Goal: Information Seeking & Learning: Learn about a topic

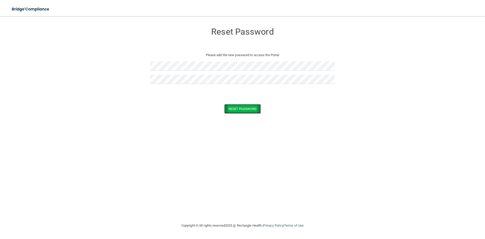
click at [244, 107] on button "Reset Password" at bounding box center [242, 108] width 36 height 9
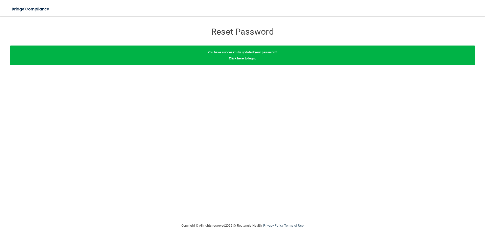
click at [241, 58] on link "Click here to login" at bounding box center [242, 58] width 26 height 4
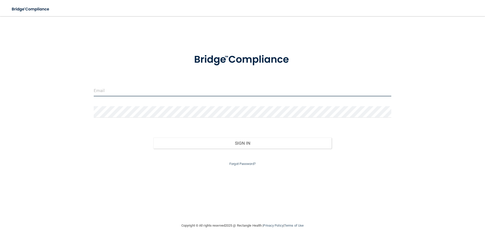
click at [159, 92] on input "email" at bounding box center [243, 90] width 298 height 11
type input "[EMAIL_ADDRESS][PERSON_NAME][DOMAIN_NAME]"
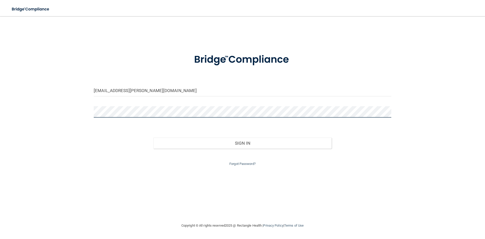
click at [153, 137] on button "Sign In" at bounding box center [242, 142] width 179 height 11
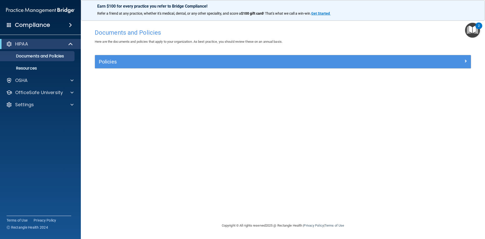
click at [467, 30] on img "Open Resource Center, 2 new notifications" at bounding box center [472, 30] width 15 height 15
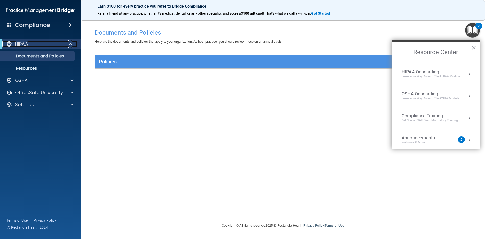
click at [74, 43] on div at bounding box center [71, 44] width 12 height 6
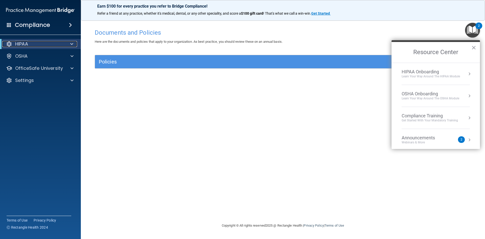
click at [74, 43] on div at bounding box center [71, 44] width 12 height 6
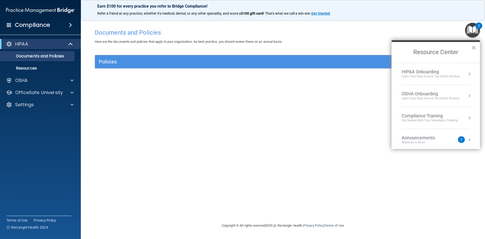
click at [264, 145] on div "Documents and Policies Here are the documents and policies that apply to your o…" at bounding box center [283, 124] width 384 height 196
click at [473, 48] on button "×" at bounding box center [474, 47] width 5 height 8
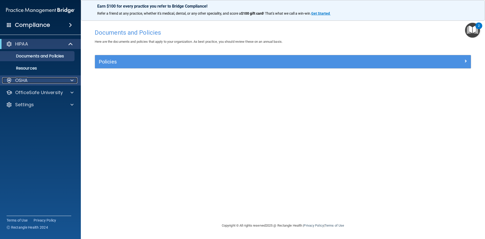
click at [52, 80] on div "OSHA" at bounding box center [33, 80] width 63 height 6
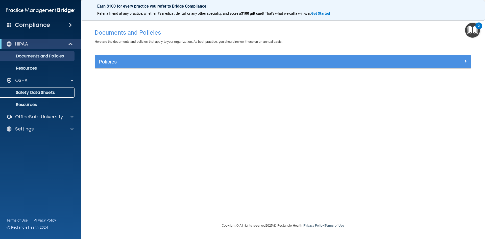
click at [39, 93] on p "Safety Data Sheets" at bounding box center [37, 92] width 69 height 5
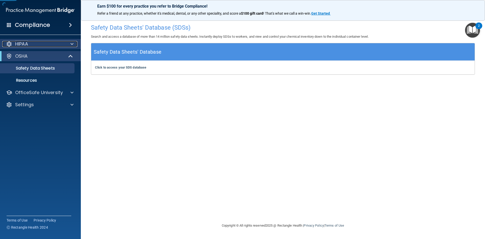
click at [24, 45] on p "HIPAA" at bounding box center [21, 44] width 13 height 6
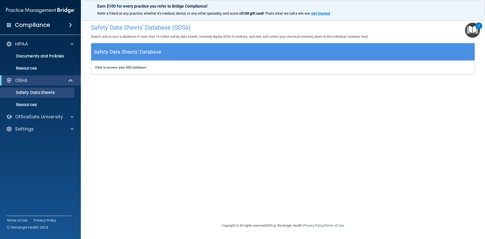
click at [475, 33] on img "Open Resource Center, 2 new notifications" at bounding box center [472, 30] width 15 height 15
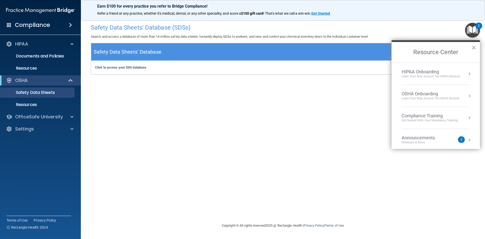
click at [429, 77] on div "Learn Your Way around the HIPAA module" at bounding box center [431, 76] width 58 height 4
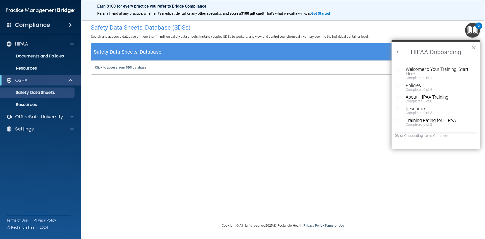
click at [400, 54] on button "Back to Resource Center Home" at bounding box center [397, 52] width 5 height 5
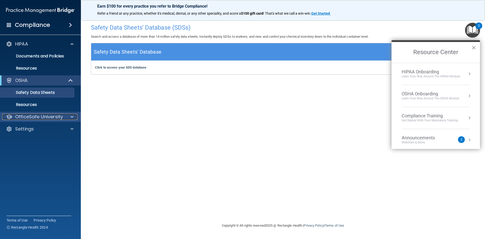
click at [30, 116] on p "OfficeSafe University" at bounding box center [39, 117] width 48 height 6
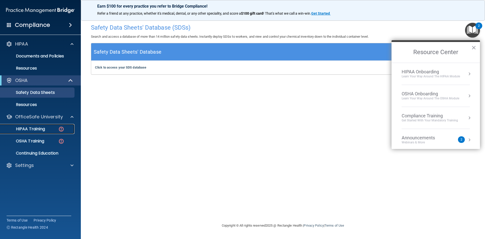
click at [35, 130] on p "HIPAA Training" at bounding box center [24, 128] width 42 height 5
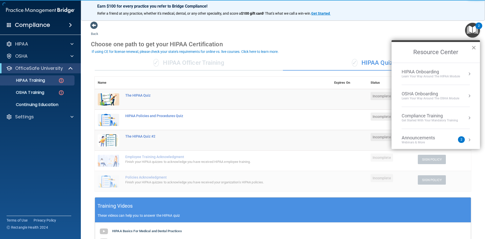
click at [474, 46] on button "×" at bounding box center [474, 47] width 5 height 8
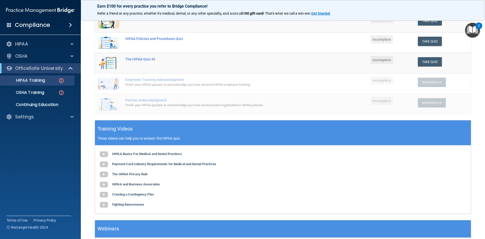
scroll to position [54, 0]
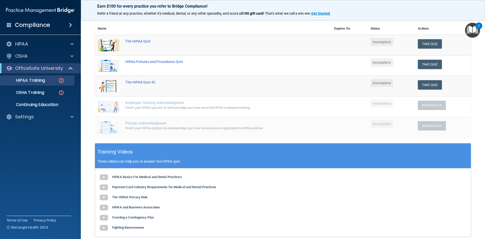
click at [96, 105] on td at bounding box center [109, 106] width 28 height 20
click at [28, 96] on link "OSHA Training" at bounding box center [35, 92] width 80 height 10
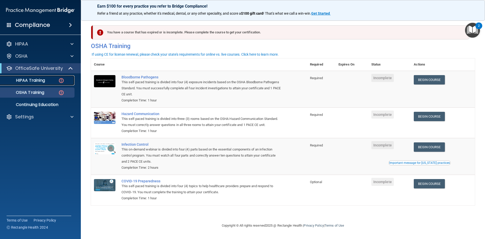
click at [37, 82] on p "HIPAA Training" at bounding box center [24, 80] width 42 height 5
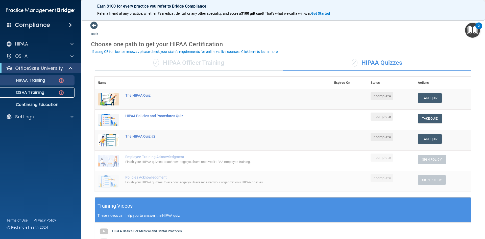
click at [23, 94] on p "OSHA Training" at bounding box center [23, 92] width 41 height 5
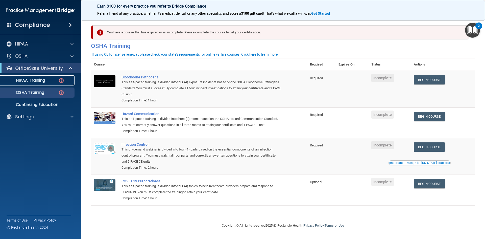
click at [20, 79] on p "HIPAA Training" at bounding box center [24, 80] width 42 height 5
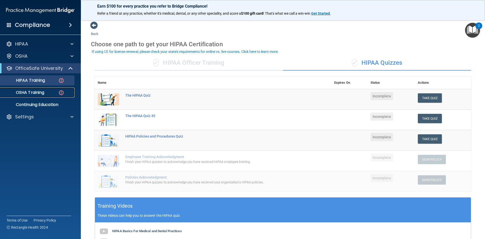
click at [29, 93] on p "OSHA Training" at bounding box center [23, 92] width 41 height 5
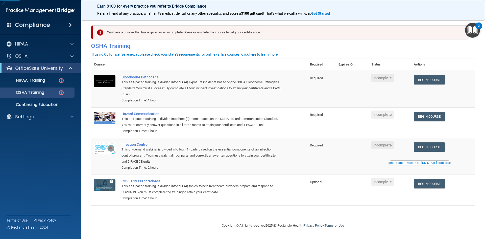
drag, startPoint x: 485, startPoint y: 62, endPoint x: 485, endPoint y: 77, distance: 14.2
click at [485, 77] on main "You have a course that has expired or is incomplete. Please complete the course…" at bounding box center [283, 127] width 404 height 223
click at [432, 81] on link "Begin Course" at bounding box center [429, 79] width 31 height 9
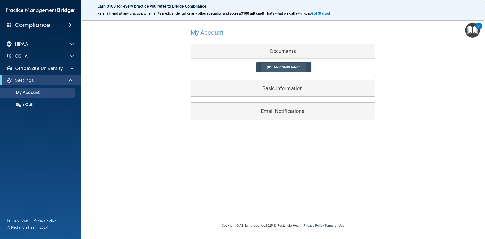
click at [272, 64] on link "My Compliance" at bounding box center [283, 66] width 55 height 9
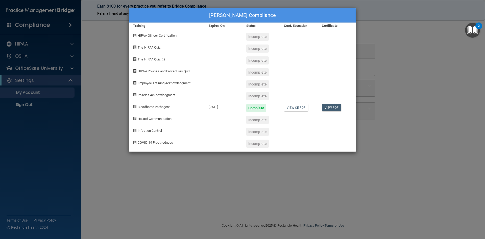
click at [105, 120] on div "[PERSON_NAME] Compliance Training Expires On Status Cont. Education Certificate…" at bounding box center [242, 119] width 485 height 239
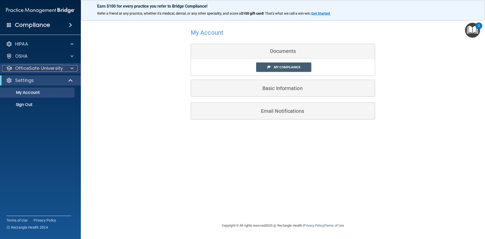
click at [22, 67] on p "OfficeSafe University" at bounding box center [39, 68] width 48 height 6
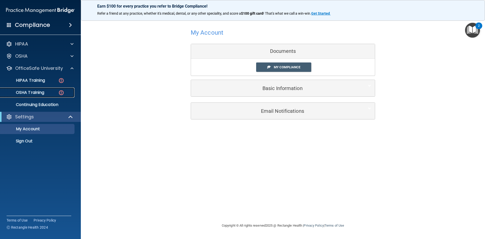
click at [29, 97] on link "OSHA Training" at bounding box center [35, 92] width 80 height 10
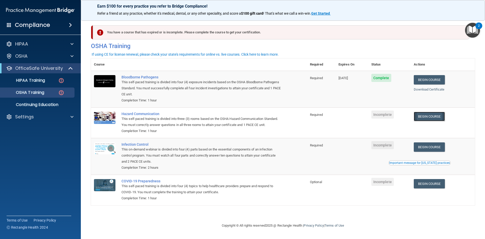
click at [430, 118] on link "Begin Course" at bounding box center [429, 116] width 31 height 9
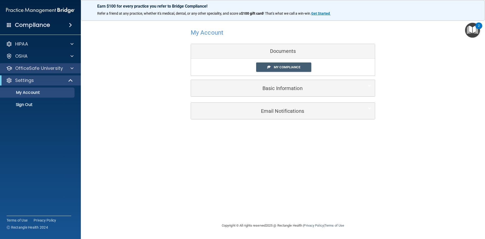
click at [56, 72] on div "OfficeSafe University" at bounding box center [40, 68] width 81 height 10
click at [47, 74] on div "HIPAA Documents and Policies Report an Incident Business Associates Emergency P…" at bounding box center [40, 75] width 81 height 77
click at [47, 72] on div "OfficeSafe University" at bounding box center [40, 68] width 81 height 10
click at [67, 70] on div at bounding box center [71, 68] width 13 height 6
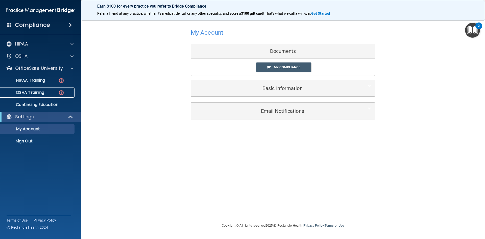
click at [38, 96] on link "OSHA Training" at bounding box center [35, 92] width 80 height 10
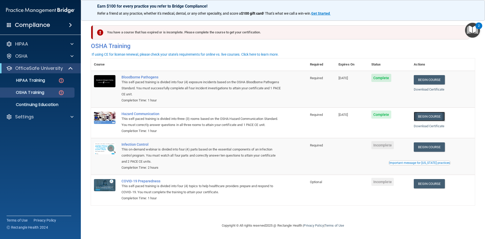
click at [428, 114] on link "Begin Course" at bounding box center [429, 116] width 31 height 9
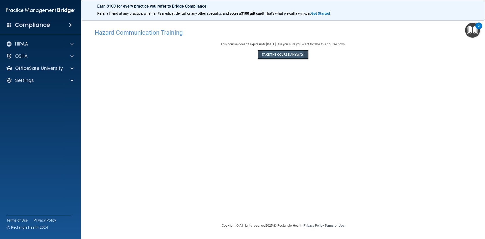
click at [264, 55] on button "Take the course anyway!" at bounding box center [283, 54] width 51 height 9
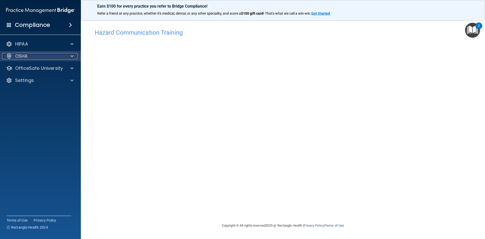
click at [31, 54] on div "OSHA" at bounding box center [33, 56] width 63 height 6
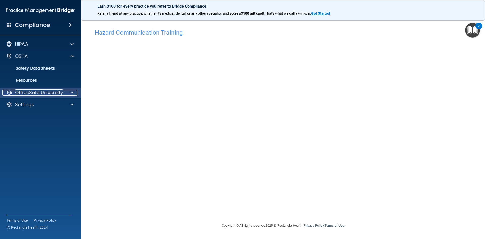
click at [41, 90] on p "OfficeSafe University" at bounding box center [39, 92] width 48 height 6
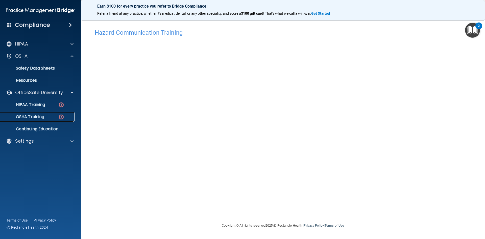
click at [35, 114] on p "OSHA Training" at bounding box center [23, 116] width 41 height 5
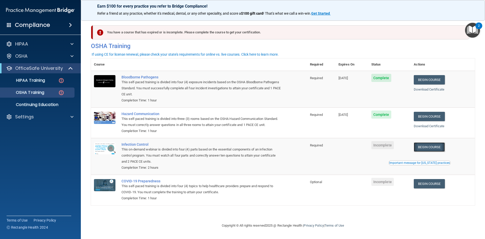
click at [433, 144] on link "Begin Course" at bounding box center [429, 146] width 31 height 9
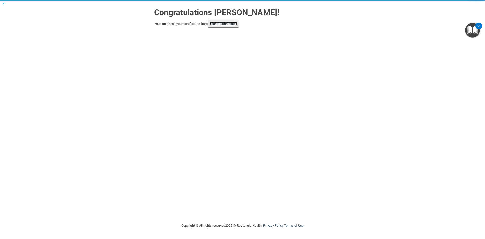
click at [235, 24] on link "your account page!" at bounding box center [224, 24] width 28 height 4
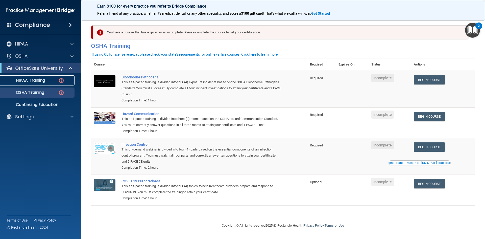
click at [51, 82] on div "HIPAA Training" at bounding box center [37, 80] width 69 height 5
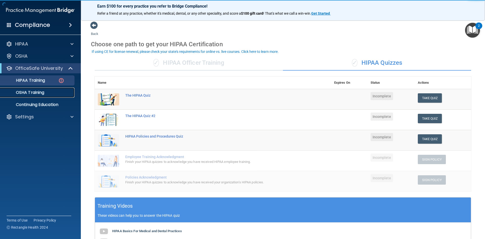
click at [36, 97] on link "OSHA Training" at bounding box center [35, 92] width 80 height 10
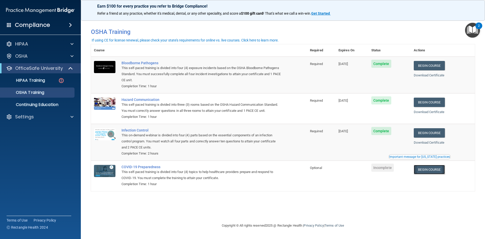
click at [427, 170] on link "Begin Course" at bounding box center [429, 169] width 31 height 9
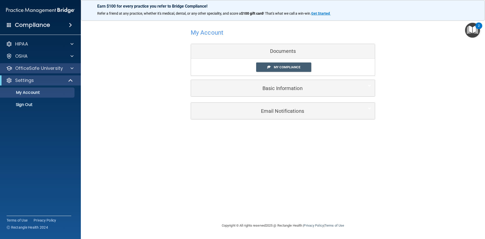
click at [38, 64] on div "OfficeSafe University" at bounding box center [40, 68] width 81 height 10
click at [38, 72] on div "OfficeSafe University" at bounding box center [40, 68] width 81 height 10
click at [272, 68] on link "My Compliance" at bounding box center [283, 66] width 55 height 9
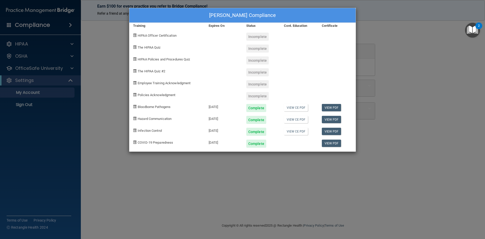
click at [100, 112] on div "Jaylen Rosser's Compliance Training Expires On Status Cont. Education Certifica…" at bounding box center [242, 119] width 485 height 239
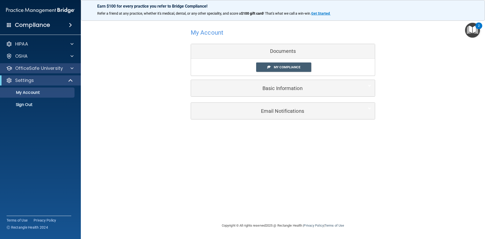
click at [35, 71] on div "OfficeSafe University" at bounding box center [40, 68] width 81 height 10
click at [73, 69] on span at bounding box center [72, 68] width 3 height 6
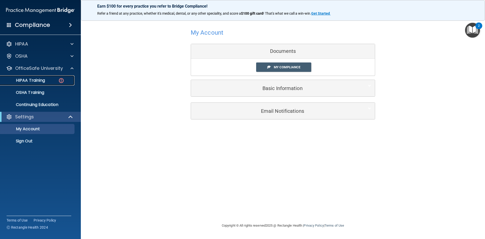
click at [40, 79] on p "HIPAA Training" at bounding box center [24, 80] width 42 height 5
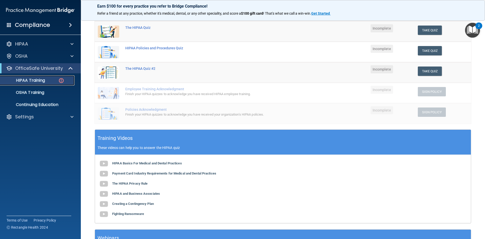
scroll to position [115, 0]
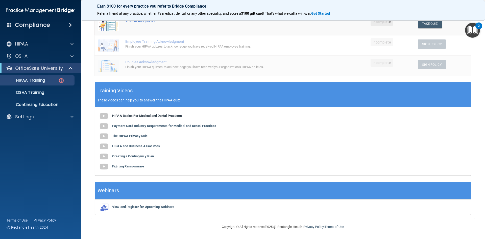
click at [139, 117] on b "HIPAA Basics For Medical and Dental Practices" at bounding box center [147, 116] width 70 height 4
click at [123, 128] on b "Payment Card Industry Requirements for Medical and Dental Practices" at bounding box center [164, 126] width 104 height 4
click at [131, 137] on b "The HIPAA Privacy Rule" at bounding box center [129, 136] width 35 height 4
click at [132, 147] on b "HIPAA and Business Associates" at bounding box center [136, 146] width 48 height 4
click at [123, 155] on b "Creating a Contingency Plan" at bounding box center [133, 156] width 42 height 4
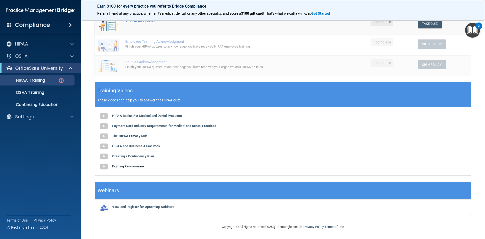
click at [136, 167] on b "Fighting Ransomware" at bounding box center [128, 166] width 32 height 4
click at [40, 102] on p "Continuing Education" at bounding box center [37, 104] width 69 height 5
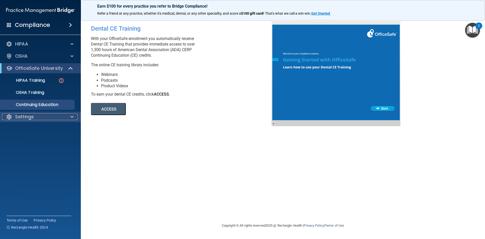
click at [14, 119] on div "Settings" at bounding box center [33, 117] width 63 height 6
click at [13, 108] on link "Continuing Education" at bounding box center [35, 105] width 80 height 10
click at [14, 89] on link "OSHA Training" at bounding box center [35, 92] width 80 height 10
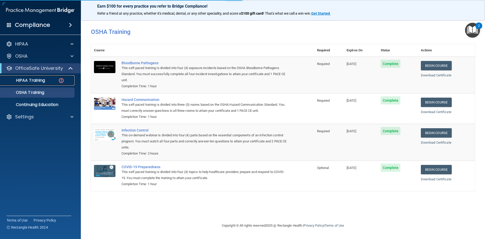
click at [11, 83] on link "HIPAA Training" at bounding box center [35, 80] width 80 height 10
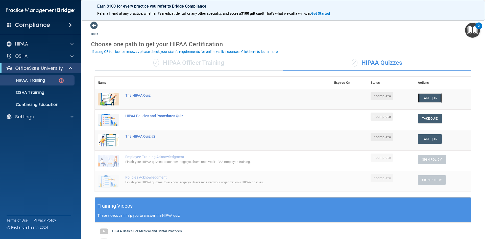
click at [429, 98] on button "Take Quiz" at bounding box center [430, 97] width 24 height 9
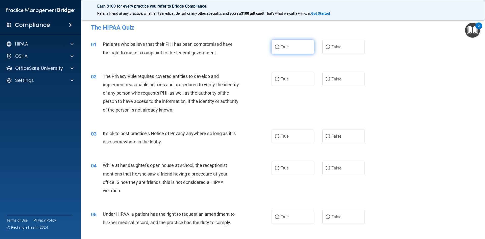
click at [290, 45] on label "True" at bounding box center [293, 47] width 42 height 14
click at [280, 45] on input "True" at bounding box center [277, 47] width 5 height 4
radio input "true"
click at [298, 77] on label "True" at bounding box center [293, 79] width 42 height 14
click at [280, 77] on input "True" at bounding box center [277, 79] width 5 height 4
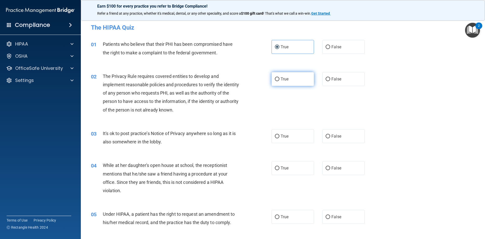
radio input "true"
click at [277, 134] on input "True" at bounding box center [277, 136] width 5 height 4
radio input "true"
click at [326, 169] on input "False" at bounding box center [328, 168] width 5 height 4
radio input "true"
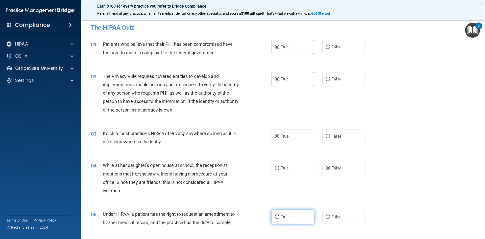
click at [284, 217] on span "True" at bounding box center [285, 216] width 8 height 5
click at [280, 217] on input "True" at bounding box center [277, 217] width 5 height 4
radio input "true"
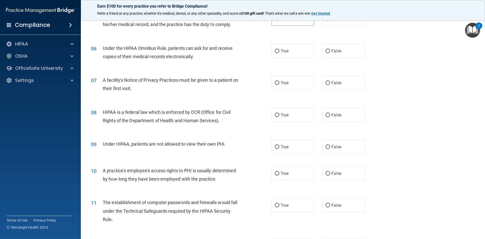
scroll to position [199, 0]
click at [288, 49] on label "True" at bounding box center [293, 50] width 42 height 14
click at [280, 49] on input "True" at bounding box center [277, 50] width 5 height 4
radio input "true"
click at [329, 83] on label "False" at bounding box center [344, 82] width 42 height 14
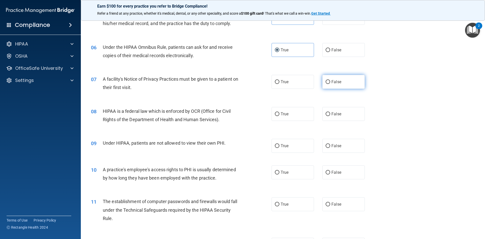
click at [329, 83] on input "False" at bounding box center [328, 82] width 5 height 4
radio input "true"
click at [281, 115] on span "True" at bounding box center [285, 113] width 8 height 5
click at [280, 115] on input "True" at bounding box center [277, 114] width 5 height 4
radio input "true"
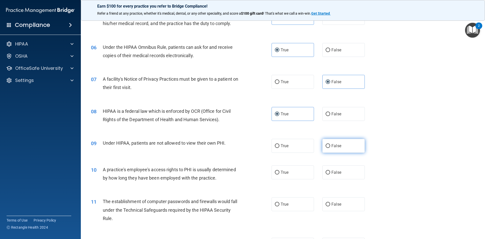
click at [334, 149] on label "False" at bounding box center [344, 146] width 42 height 14
click at [330, 148] on input "False" at bounding box center [328, 146] width 5 height 4
radio input "true"
click at [329, 173] on label "False" at bounding box center [344, 172] width 42 height 14
click at [329, 173] on input "False" at bounding box center [328, 173] width 5 height 4
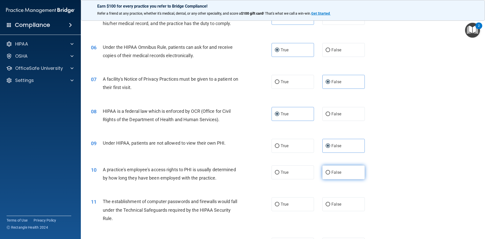
radio input "true"
click at [327, 205] on input "False" at bounding box center [328, 204] width 5 height 4
radio input "true"
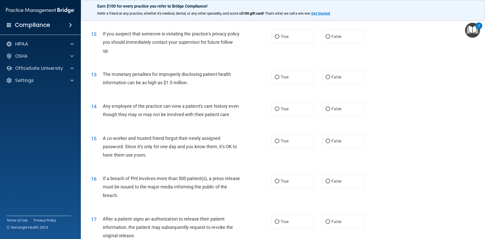
scroll to position [408, 0]
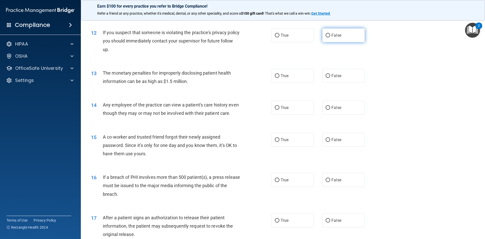
click at [330, 32] on label "False" at bounding box center [344, 35] width 42 height 14
click at [330, 34] on input "False" at bounding box center [328, 36] width 5 height 4
radio input "true"
click at [290, 37] on label "True" at bounding box center [293, 35] width 42 height 14
click at [280, 37] on input "True" at bounding box center [277, 36] width 5 height 4
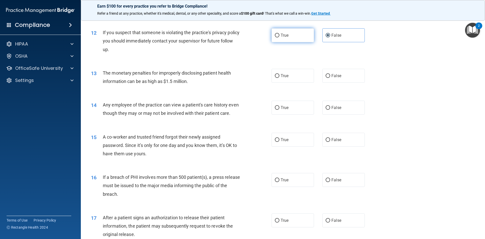
radio input "true"
radio input "false"
click at [281, 74] on span "True" at bounding box center [285, 75] width 8 height 5
click at [280, 74] on input "True" at bounding box center [277, 76] width 5 height 4
radio input "true"
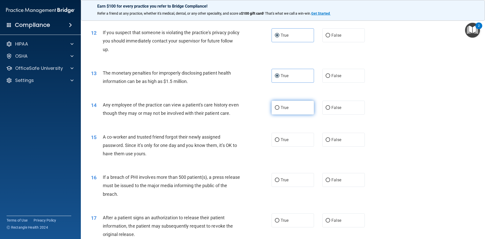
click at [300, 111] on label "True" at bounding box center [293, 108] width 42 height 14
click at [280, 110] on input "True" at bounding box center [277, 108] width 5 height 4
radio input "true"
click at [338, 142] on span "False" at bounding box center [337, 139] width 10 height 5
click at [330, 142] on input "False" at bounding box center [328, 140] width 5 height 4
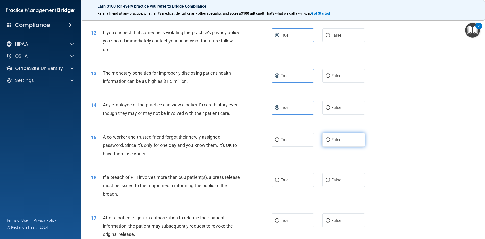
radio input "true"
click at [340, 187] on label "False" at bounding box center [344, 180] width 42 height 14
click at [330, 182] on input "False" at bounding box center [328, 180] width 5 height 4
radio input "true"
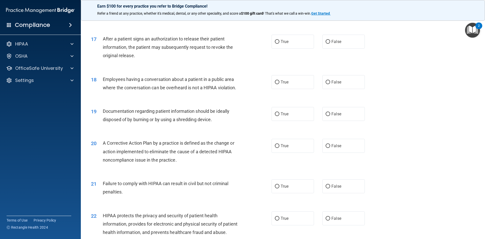
scroll to position [590, 0]
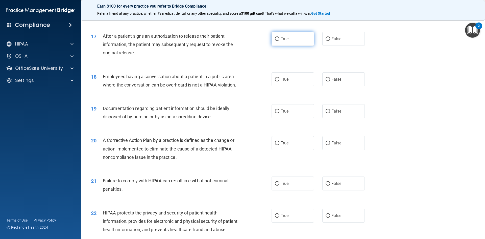
click at [292, 46] on label "True" at bounding box center [293, 39] width 42 height 14
click at [280, 41] on input "True" at bounding box center [277, 39] width 5 height 4
radio input "true"
click at [335, 84] on label "False" at bounding box center [344, 79] width 42 height 14
click at [330, 81] on input "False" at bounding box center [328, 80] width 5 height 4
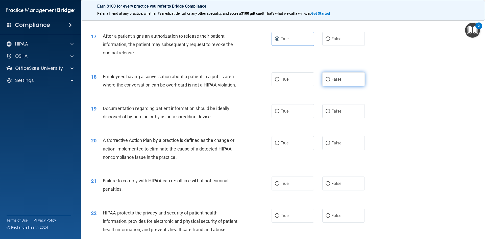
radio input "true"
click at [295, 118] on label "True" at bounding box center [293, 111] width 42 height 14
click at [280, 113] on input "True" at bounding box center [277, 111] width 5 height 4
radio input "true"
click at [289, 150] on label "True" at bounding box center [293, 143] width 42 height 14
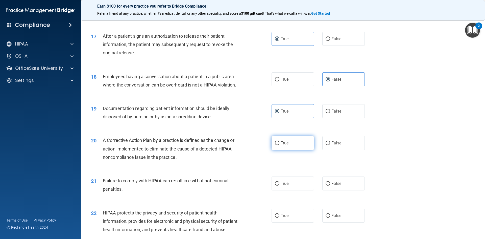
click at [280, 145] on input "True" at bounding box center [277, 143] width 5 height 4
radio input "true"
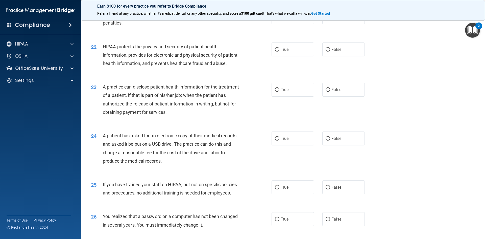
scroll to position [747, 0]
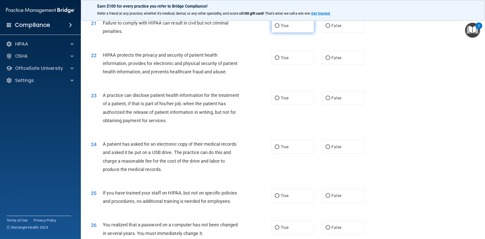
click at [281, 28] on span "True" at bounding box center [285, 25] width 8 height 5
click at [280, 28] on input "True" at bounding box center [277, 26] width 5 height 4
radio input "true"
click at [282, 60] on span "True" at bounding box center [285, 57] width 8 height 5
click at [280, 60] on input "True" at bounding box center [277, 58] width 5 height 4
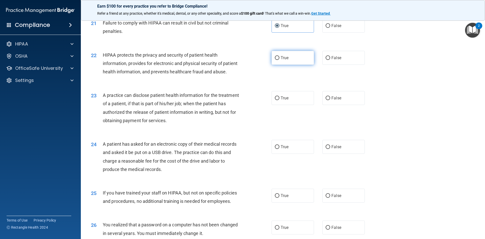
radio input "true"
click at [280, 105] on label "True" at bounding box center [293, 98] width 42 height 14
click at [280, 100] on input "True" at bounding box center [277, 98] width 5 height 4
radio input "true"
click at [287, 149] on span "True" at bounding box center [285, 146] width 8 height 5
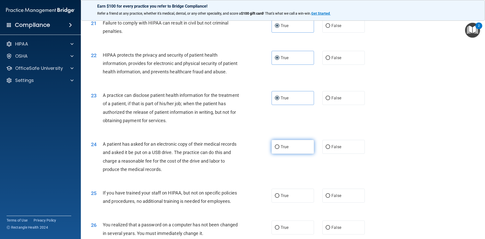
click at [280, 149] on input "True" at bounding box center [277, 147] width 5 height 4
radio input "true"
click at [289, 202] on label "True" at bounding box center [293, 196] width 42 height 14
click at [280, 198] on input "True" at bounding box center [277, 196] width 5 height 4
radio input "true"
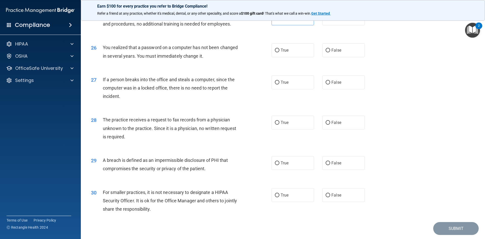
scroll to position [951, 0]
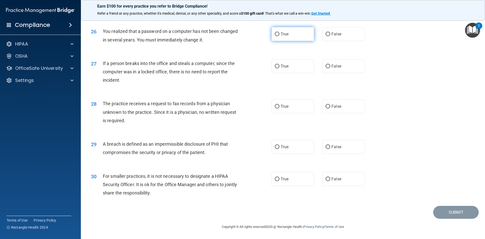
click at [291, 38] on label "True" at bounding box center [293, 34] width 42 height 14
click at [280, 36] on input "True" at bounding box center [277, 34] width 5 height 4
radio input "true"
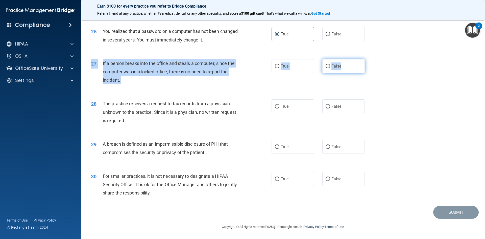
drag, startPoint x: 330, startPoint y: 65, endPoint x: 338, endPoint y: 71, distance: 10.8
click at [338, 71] on div "27 If a person breaks into the office and steals a computer, since the computer…" at bounding box center [283, 73] width 392 height 40
click at [338, 68] on span "False" at bounding box center [337, 66] width 10 height 5
click at [330, 68] on input "False" at bounding box center [328, 66] width 5 height 4
radio input "true"
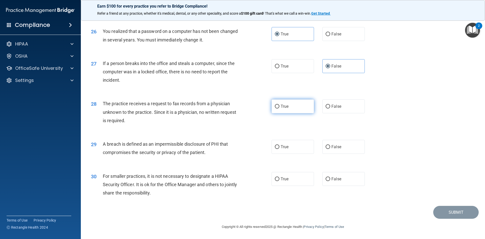
click at [298, 112] on label "True" at bounding box center [293, 106] width 42 height 14
click at [280, 108] on input "True" at bounding box center [277, 107] width 5 height 4
radio input "true"
click at [338, 109] on span "False" at bounding box center [337, 106] width 10 height 5
click at [330, 108] on input "False" at bounding box center [328, 107] width 5 height 4
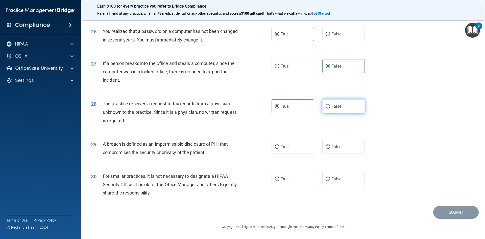
radio input "true"
radio input "false"
click at [284, 149] on span "True" at bounding box center [285, 146] width 8 height 5
click at [280, 149] on input "True" at bounding box center [277, 147] width 5 height 4
radio input "true"
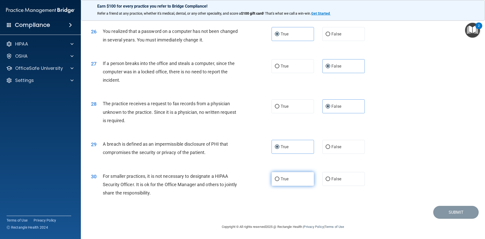
click at [301, 186] on label "True" at bounding box center [293, 179] width 42 height 14
click at [280, 181] on input "True" at bounding box center [277, 179] width 5 height 4
radio input "true"
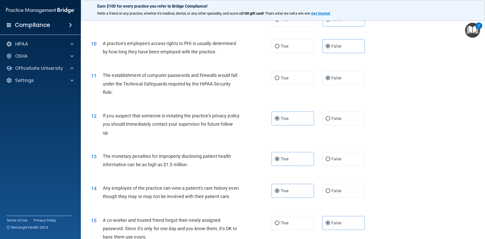
scroll to position [299, 0]
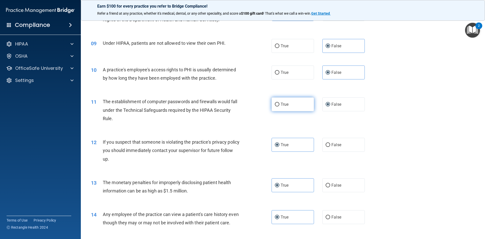
click at [299, 108] on label "True" at bounding box center [293, 104] width 42 height 14
click at [280, 106] on input "True" at bounding box center [277, 105] width 5 height 4
radio input "true"
radio input "false"
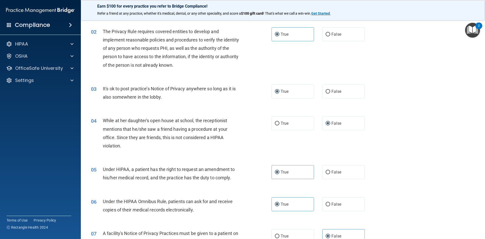
scroll to position [52, 0]
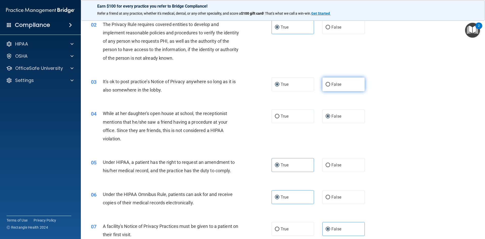
click at [343, 84] on label "False" at bounding box center [344, 84] width 42 height 14
click at [330, 84] on input "False" at bounding box center [328, 85] width 5 height 4
radio input "true"
click at [306, 83] on label "True" at bounding box center [293, 84] width 42 height 14
click at [280, 83] on input "True" at bounding box center [277, 85] width 5 height 4
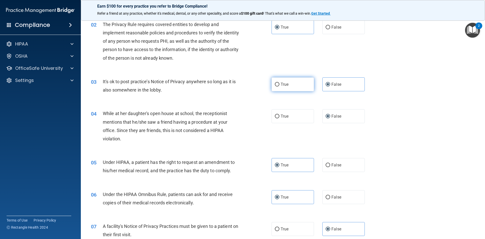
radio input "true"
radio input "false"
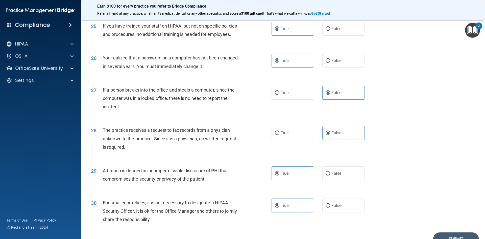
scroll to position [957, 0]
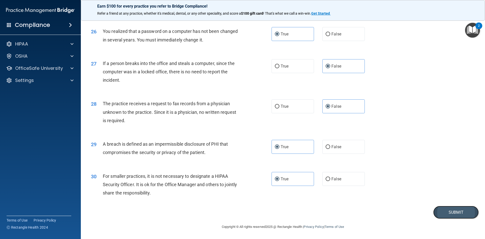
click at [443, 211] on button "Submit" at bounding box center [455, 212] width 45 height 13
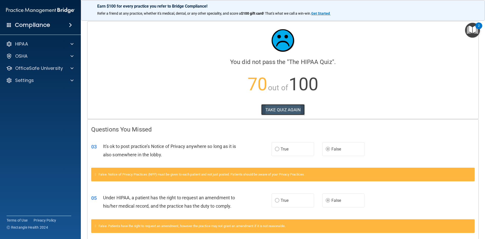
click at [280, 111] on button "TAKE QUIZ AGAIN" at bounding box center [283, 109] width 44 height 11
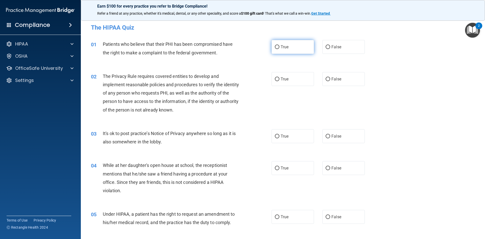
click at [277, 47] on input "True" at bounding box center [277, 47] width 5 height 4
radio input "true"
click at [275, 79] on input "True" at bounding box center [277, 79] width 5 height 4
radio input "true"
click at [284, 140] on label "True" at bounding box center [293, 136] width 42 height 14
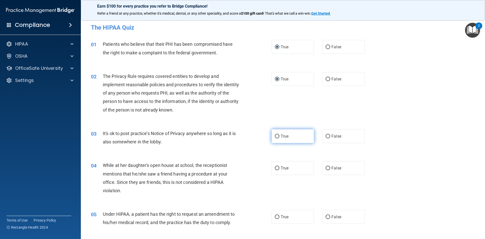
click at [280, 138] on input "True" at bounding box center [277, 136] width 5 height 4
radio input "true"
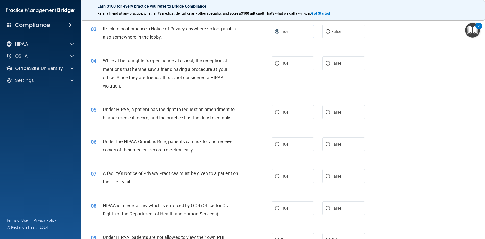
scroll to position [128, 0]
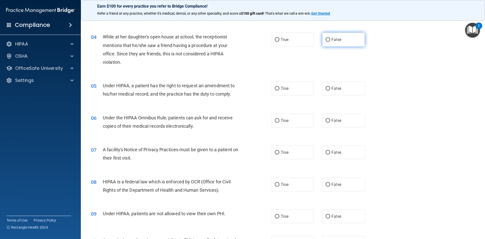
click at [326, 40] on input "False" at bounding box center [328, 40] width 5 height 4
radio input "true"
click at [282, 90] on font "True" at bounding box center [285, 88] width 8 height 5
click at [280, 90] on input "True" at bounding box center [277, 89] width 5 height 4
radio input "true"
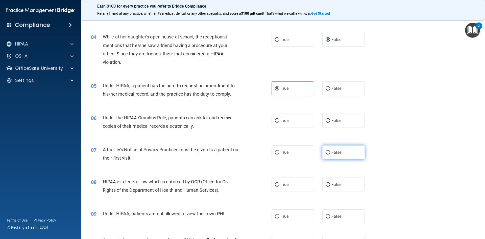
click at [332, 158] on label "False" at bounding box center [344, 152] width 42 height 14
click at [330, 154] on input "False" at bounding box center [328, 153] width 5 height 4
radio input "true"
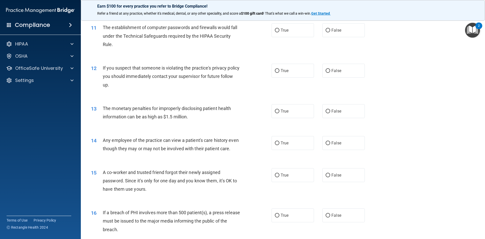
scroll to position [376, 0]
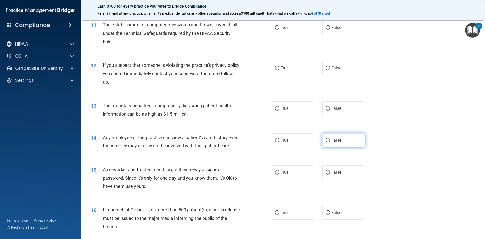
click at [342, 144] on label "False" at bounding box center [344, 140] width 42 height 14
click at [330, 142] on input "False" at bounding box center [328, 141] width 5 height 4
radio input "true"
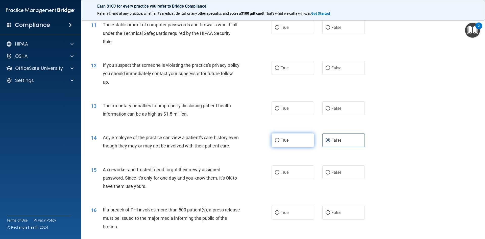
click at [295, 143] on label "True" at bounding box center [293, 140] width 42 height 14
click at [280, 142] on input "True" at bounding box center [277, 141] width 5 height 4
radio input "true"
radio input "false"
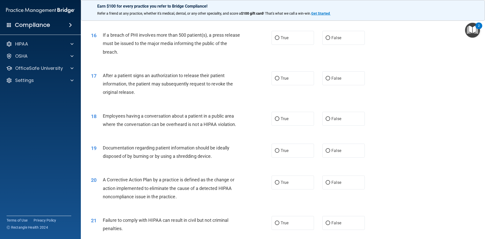
scroll to position [551, 0]
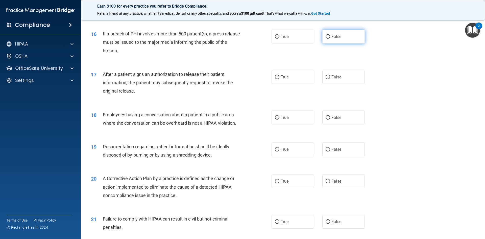
click at [327, 41] on label "False" at bounding box center [344, 37] width 42 height 14
click at [327, 39] on input "False" at bounding box center [328, 37] width 5 height 4
radio input "true"
click at [276, 224] on input "True" at bounding box center [277, 222] width 5 height 4
radio input "true"
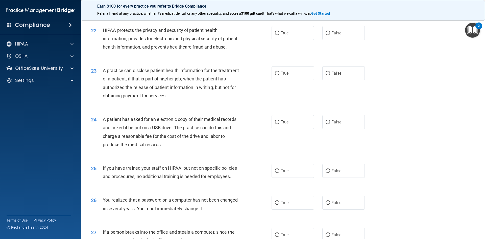
scroll to position [774, 0]
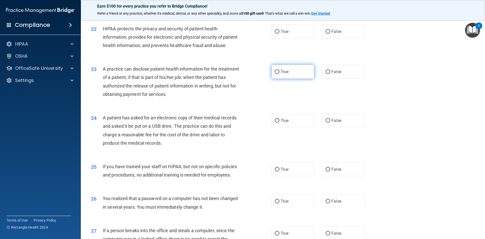
click at [292, 79] on label "True" at bounding box center [293, 72] width 42 height 14
click at [280, 74] on input "True" at bounding box center [277, 72] width 5 height 4
radio input "true"
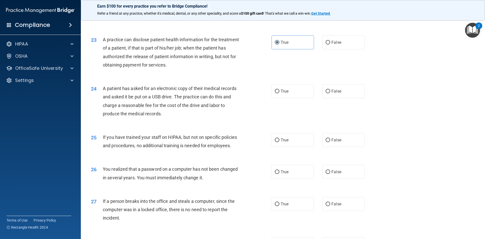
scroll to position [806, 0]
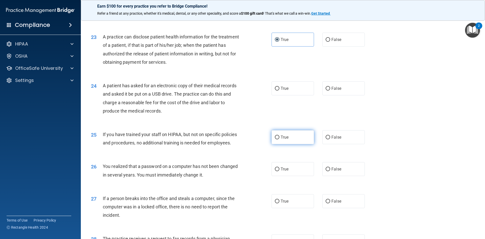
click at [293, 144] on label "True" at bounding box center [293, 137] width 42 height 14
click at [280, 139] on input "True" at bounding box center [277, 137] width 5 height 4
radio input "true"
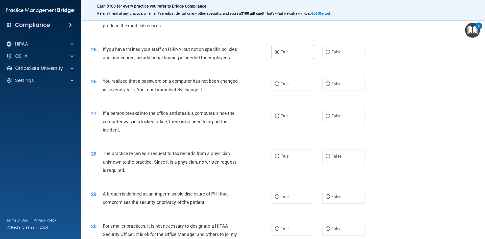
scroll to position [958, 0]
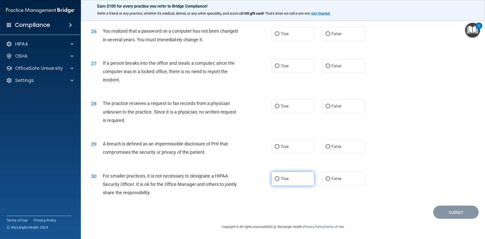
click at [288, 178] on label "True" at bounding box center [293, 179] width 42 height 14
click at [280, 178] on input "True" at bounding box center [277, 179] width 5 height 4
radio input "true"
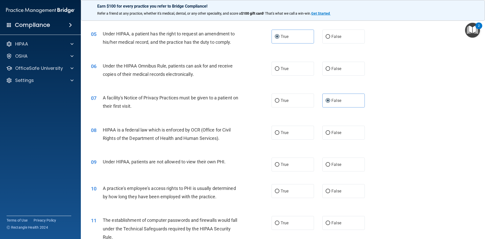
scroll to position [170, 0]
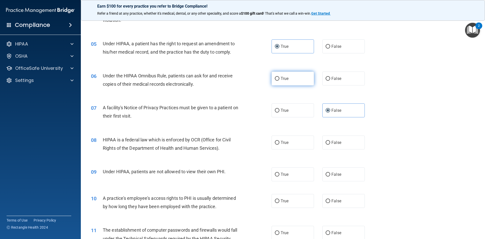
click at [292, 80] on label "True" at bounding box center [293, 79] width 42 height 14
click at [280, 80] on input "True" at bounding box center [277, 79] width 5 height 4
radio input "true"
click at [290, 148] on label "True" at bounding box center [293, 142] width 42 height 14
click at [280, 145] on input "True" at bounding box center [277, 143] width 5 height 4
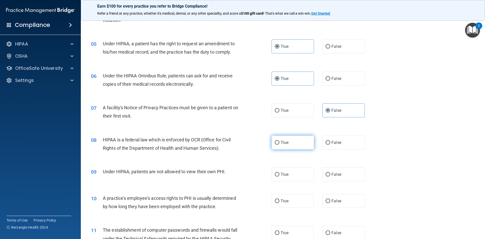
radio input "true"
click at [354, 176] on label "False" at bounding box center [344, 174] width 42 height 14
click at [330, 176] on input "False" at bounding box center [328, 175] width 5 height 4
radio input "true"
click at [289, 199] on label "True" at bounding box center [293, 201] width 42 height 14
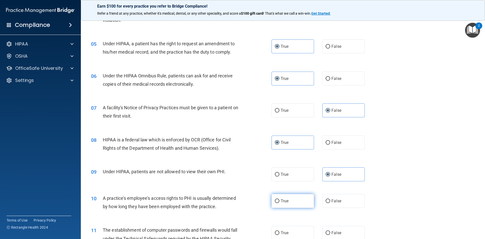
click at [280, 199] on input "True" at bounding box center [277, 201] width 5 height 4
radio input "true"
click at [332, 200] on font "False" at bounding box center [337, 200] width 10 height 5
click at [330, 200] on input "False" at bounding box center [328, 201] width 5 height 4
radio input "true"
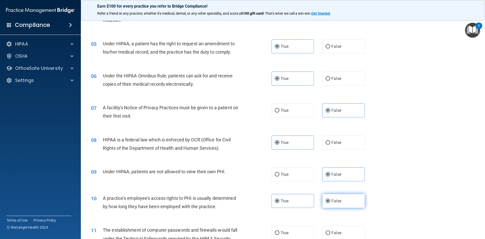
radio input "false"
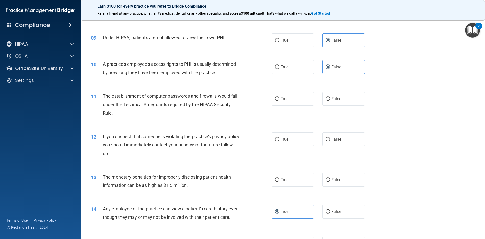
scroll to position [307, 0]
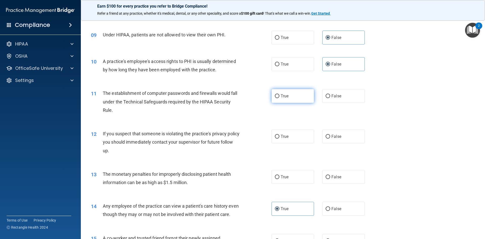
click at [303, 96] on label "True" at bounding box center [293, 96] width 42 height 14
click at [280, 96] on input "True" at bounding box center [277, 96] width 5 height 4
radio input "true"
click at [286, 142] on label "True" at bounding box center [293, 136] width 42 height 14
click at [280, 139] on input "True" at bounding box center [277, 137] width 5 height 4
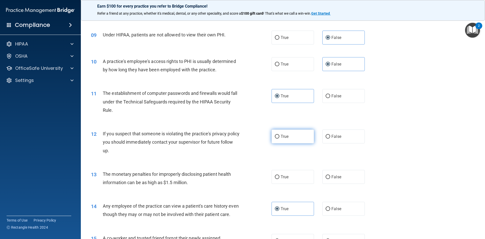
radio input "true"
click at [291, 178] on label "True" at bounding box center [293, 177] width 42 height 14
click at [280, 178] on input "True" at bounding box center [277, 177] width 5 height 4
radio input "true"
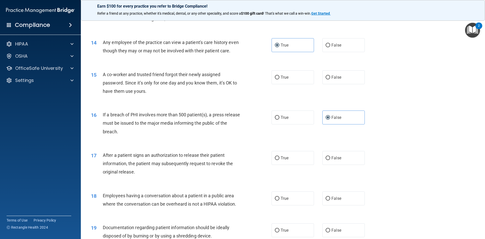
scroll to position [513, 0]
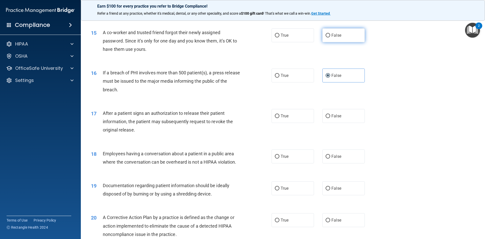
click at [339, 42] on label "False" at bounding box center [344, 35] width 42 height 14
click at [330, 37] on input "False" at bounding box center [328, 36] width 5 height 4
radio input "true"
click at [291, 123] on label "True" at bounding box center [293, 116] width 42 height 14
click at [280, 118] on input "True" at bounding box center [277, 116] width 5 height 4
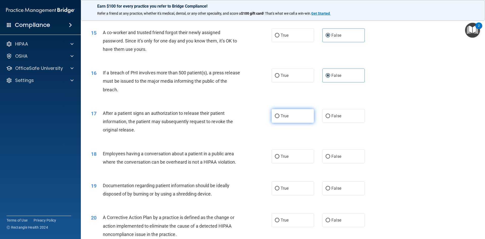
radio input "true"
click at [341, 163] on label "False" at bounding box center [344, 156] width 42 height 14
click at [330, 158] on input "False" at bounding box center [328, 157] width 5 height 4
radio input "true"
click at [283, 191] on font "True" at bounding box center [285, 188] width 8 height 5
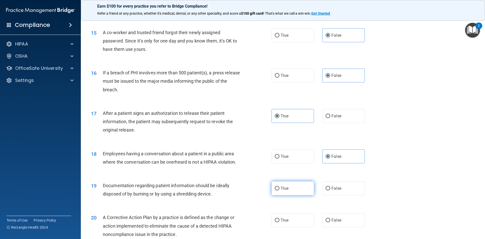
click at [280, 190] on input "True" at bounding box center [277, 189] width 5 height 4
radio input "true"
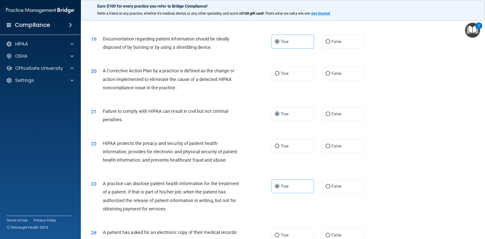
scroll to position [663, 0]
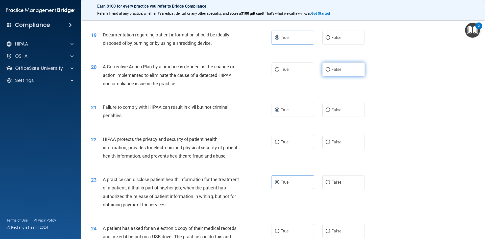
click at [333, 72] on font "False" at bounding box center [337, 69] width 10 height 5
click at [330, 72] on input "False" at bounding box center [328, 70] width 5 height 4
radio input "true"
click at [290, 149] on label "True" at bounding box center [293, 142] width 42 height 14
click at [280, 144] on input "True" at bounding box center [277, 142] width 5 height 4
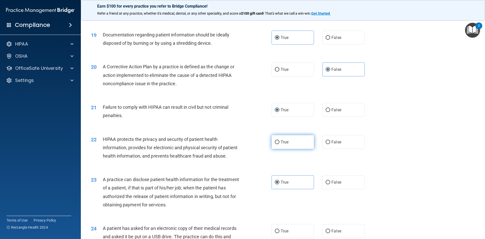
radio input "true"
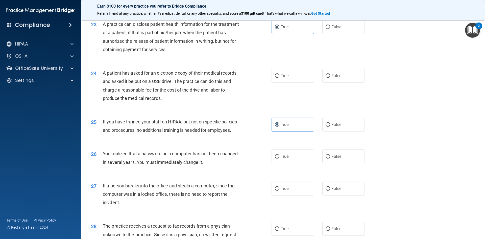
scroll to position [824, 0]
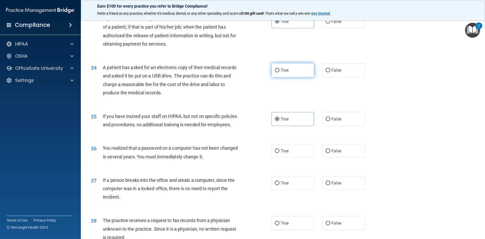
click at [290, 77] on label "True" at bounding box center [293, 70] width 42 height 14
click at [280, 72] on input "True" at bounding box center [277, 70] width 5 height 4
radio input "true"
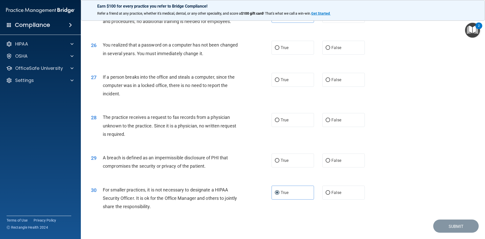
scroll to position [938, 0]
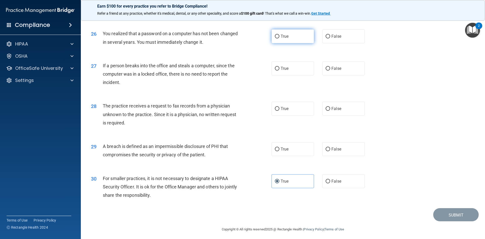
click at [292, 43] on label "True" at bounding box center [293, 36] width 42 height 14
click at [280, 38] on input "True" at bounding box center [277, 37] width 5 height 4
radio input "true"
click at [336, 71] on font "False" at bounding box center [337, 68] width 10 height 5
click at [330, 71] on input "False" at bounding box center [328, 69] width 5 height 4
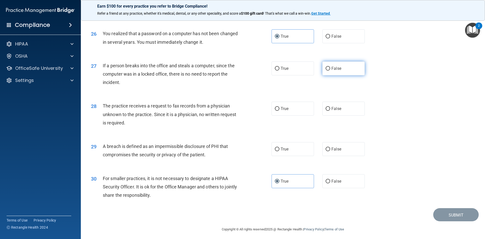
radio input "true"
click at [336, 116] on label "False" at bounding box center [344, 109] width 42 height 14
click at [330, 111] on input "False" at bounding box center [328, 109] width 5 height 4
radio input "true"
click at [285, 156] on label "True" at bounding box center [293, 149] width 42 height 14
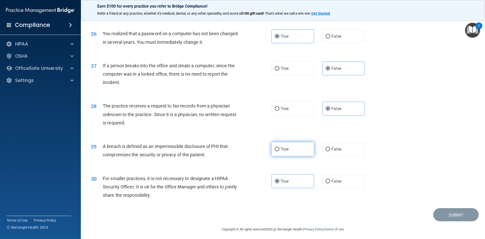
click at [280, 151] on input "True" at bounding box center [277, 149] width 5 height 4
radio input "true"
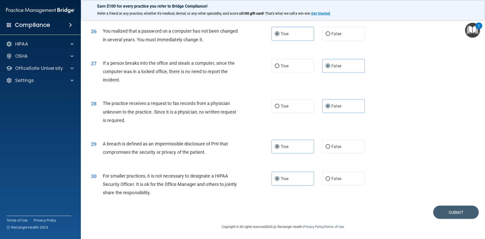
scroll to position [958, 0]
click at [452, 212] on font "Submit" at bounding box center [456, 212] width 15 height 5
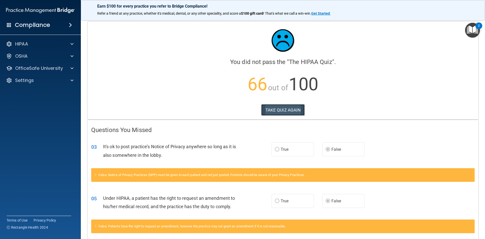
click at [273, 109] on font "TAKE QUIZ AGAIN" at bounding box center [283, 109] width 35 height 5
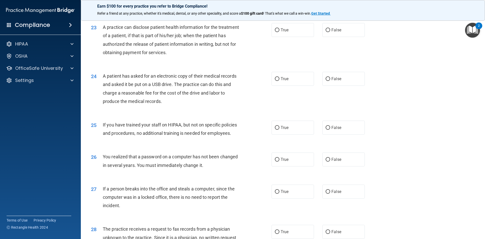
scroll to position [958, 0]
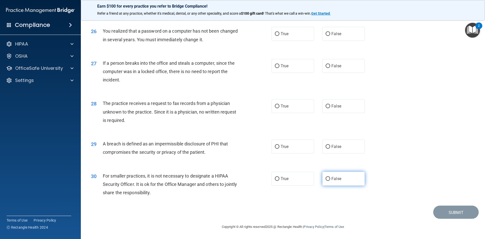
click at [340, 181] on label "False" at bounding box center [344, 179] width 42 height 14
click at [330, 181] on input "False" at bounding box center [328, 179] width 5 height 4
radio input "true"
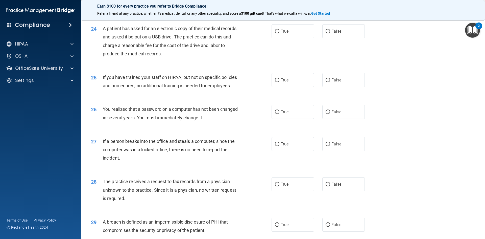
scroll to position [860, 0]
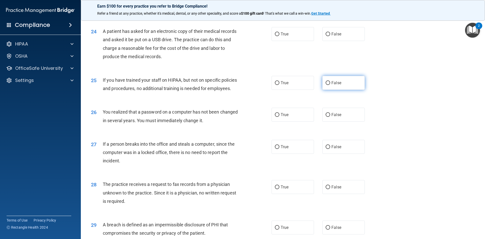
click at [332, 85] on font "False" at bounding box center [337, 82] width 10 height 5
click at [330, 85] on input "False" at bounding box center [328, 83] width 5 height 4
radio input "true"
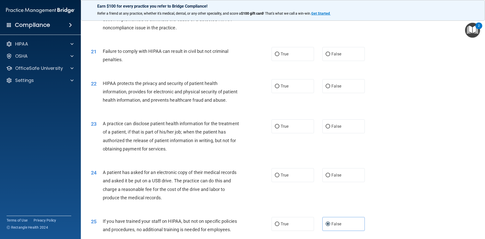
scroll to position [721, 0]
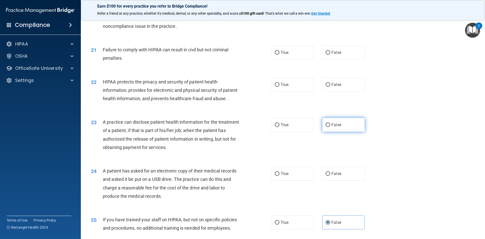
click at [332, 127] on font "False" at bounding box center [337, 124] width 10 height 5
click at [330, 127] on input "False" at bounding box center [328, 125] width 5 height 4
radio input "true"
click at [349, 59] on label "False" at bounding box center [344, 52] width 42 height 14
click at [330, 55] on input "False" at bounding box center [328, 53] width 5 height 4
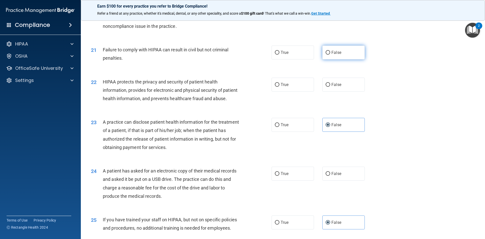
radio input "true"
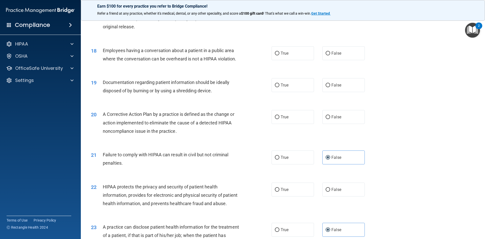
scroll to position [613, 0]
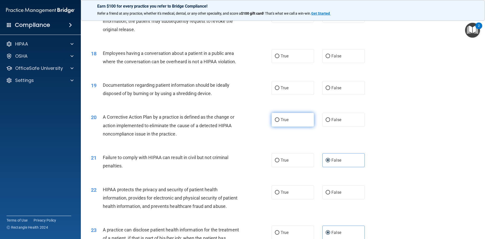
click at [277, 122] on input "True" at bounding box center [277, 120] width 5 height 4
radio input "true"
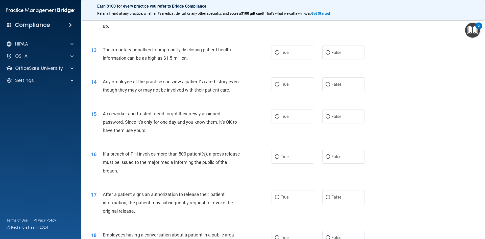
scroll to position [430, 0]
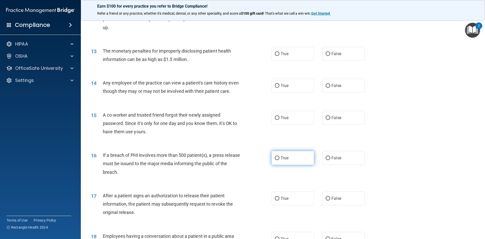
click at [286, 165] on label "True" at bounding box center [293, 158] width 42 height 14
click at [280, 160] on input "True" at bounding box center [277, 158] width 5 height 4
radio input "true"
click at [332, 87] on font "False" at bounding box center [337, 85] width 10 height 5
click at [330, 87] on input "False" at bounding box center [328, 86] width 5 height 4
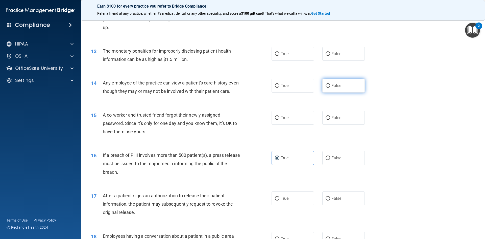
radio input "true"
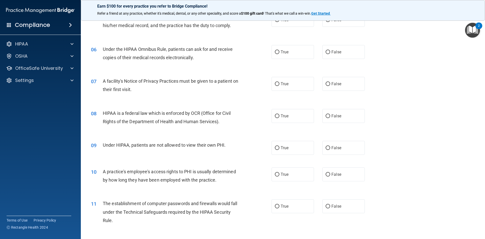
scroll to position [195, 0]
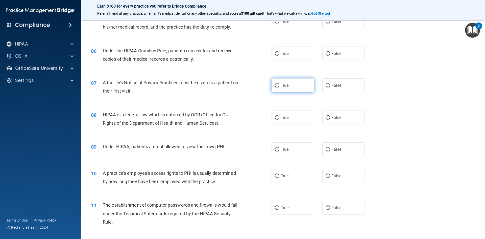
click at [281, 85] on font "True" at bounding box center [285, 85] width 8 height 5
click at [279, 85] on input "True" at bounding box center [277, 86] width 5 height 4
radio input "true"
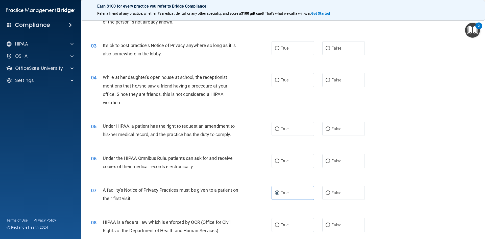
scroll to position [82, 0]
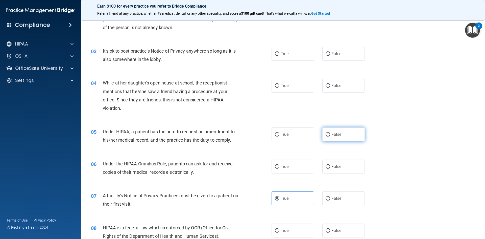
click at [324, 130] on label "False" at bounding box center [344, 134] width 42 height 14
click at [326, 133] on input "False" at bounding box center [328, 135] width 5 height 4
radio input "true"
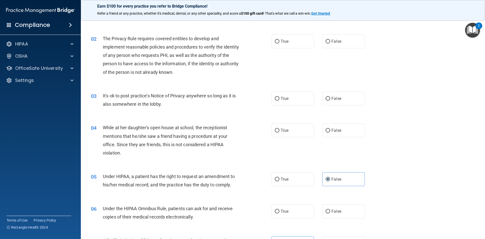
scroll to position [34, 0]
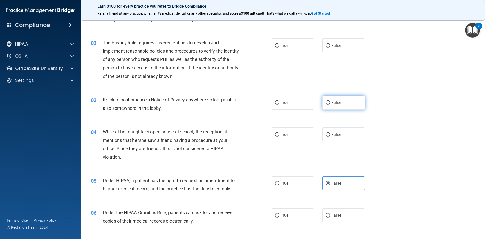
click at [340, 107] on label "False" at bounding box center [344, 103] width 42 height 14
click at [330, 105] on input "False" at bounding box center [328, 103] width 5 height 4
radio input "true"
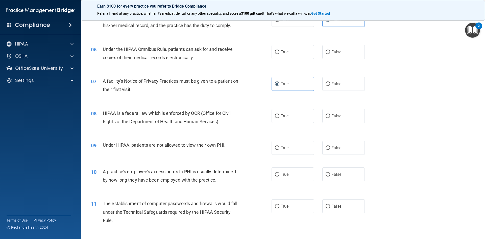
scroll to position [0, 0]
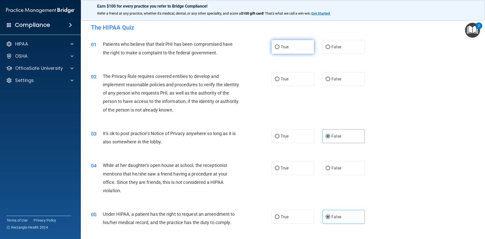
click at [299, 48] on label "True" at bounding box center [293, 47] width 42 height 14
click at [280, 48] on input "True" at bounding box center [277, 47] width 5 height 4
radio input "true"
click at [285, 81] on label "True" at bounding box center [293, 79] width 42 height 14
click at [280, 81] on input "True" at bounding box center [277, 79] width 5 height 4
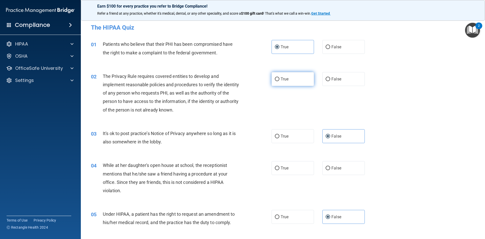
radio input "true"
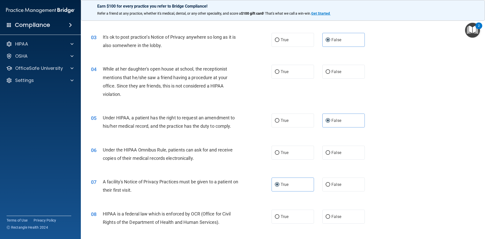
scroll to position [110, 0]
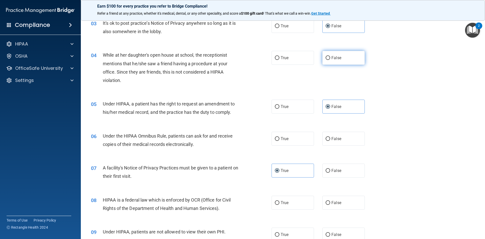
click at [352, 55] on label "False" at bounding box center [344, 58] width 42 height 14
click at [330, 56] on input "False" at bounding box center [328, 58] width 5 height 4
radio input "true"
click at [289, 137] on label "True" at bounding box center [293, 139] width 42 height 14
click at [280, 137] on input "True" at bounding box center [277, 139] width 5 height 4
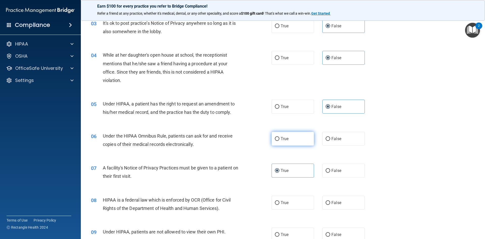
radio input "true"
click at [280, 199] on label "True" at bounding box center [293, 203] width 42 height 14
click at [280, 201] on input "True" at bounding box center [277, 203] width 5 height 4
radio input "true"
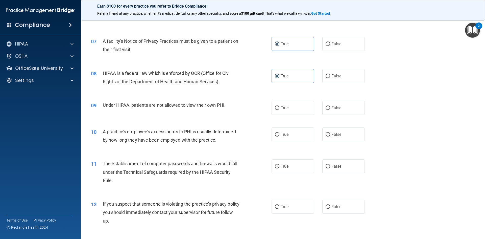
scroll to position [237, 0]
click at [338, 107] on font "False" at bounding box center [337, 107] width 10 height 5
click at [330, 107] on input "False" at bounding box center [328, 108] width 5 height 4
radio input "true"
click at [331, 137] on label "False" at bounding box center [344, 134] width 42 height 14
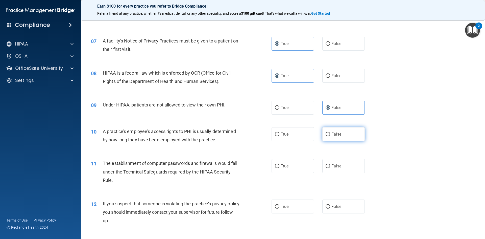
click at [330, 136] on input "False" at bounding box center [328, 134] width 5 height 4
radio input "true"
click at [298, 169] on label "True" at bounding box center [293, 166] width 42 height 14
click at [280, 168] on input "True" at bounding box center [277, 166] width 5 height 4
radio input "true"
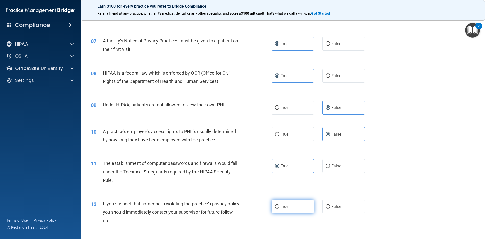
click at [300, 210] on label "True" at bounding box center [293, 206] width 42 height 14
click at [280, 209] on input "True" at bounding box center [277, 207] width 5 height 4
radio input "true"
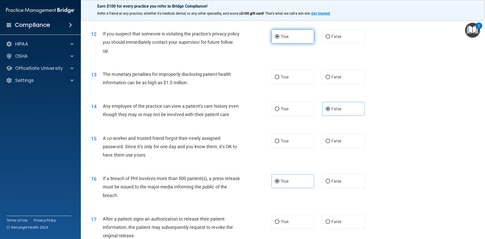
scroll to position [412, 0]
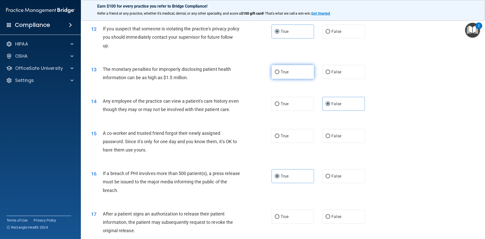
click at [281, 70] on font "True" at bounding box center [285, 72] width 8 height 5
click at [280, 70] on input "True" at bounding box center [277, 72] width 5 height 4
radio input "true"
click at [334, 138] on font "False" at bounding box center [337, 135] width 10 height 5
click at [330, 138] on input "False" at bounding box center [328, 136] width 5 height 4
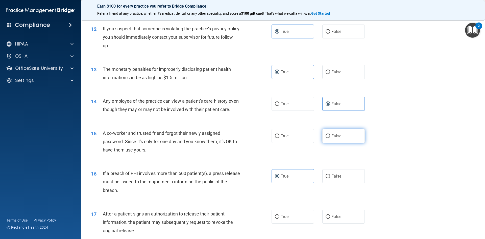
radio input "true"
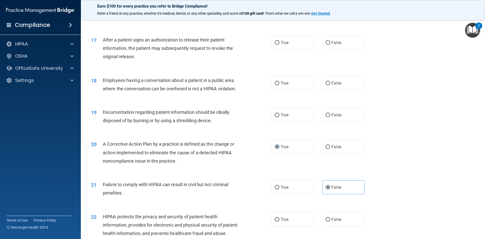
scroll to position [587, 0]
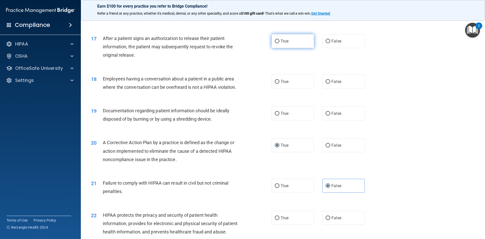
click at [282, 43] on font "True" at bounding box center [285, 41] width 8 height 5
click at [280, 43] on input "True" at bounding box center [277, 41] width 5 height 4
radio input "true"
click at [328, 87] on label "False" at bounding box center [344, 82] width 42 height 14
click at [328, 84] on input "False" at bounding box center [328, 82] width 5 height 4
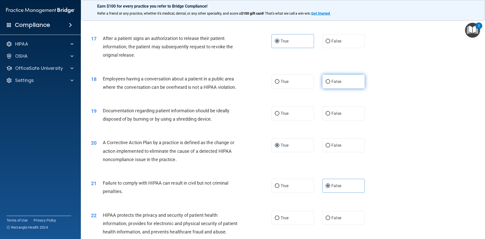
radio input "true"
click at [289, 120] on label "True" at bounding box center [293, 113] width 42 height 14
click at [280, 116] on input "True" at bounding box center [277, 114] width 5 height 4
radio input "true"
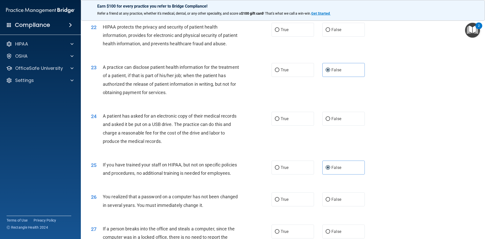
scroll to position [780, 0]
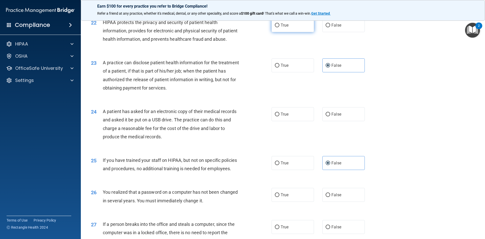
click at [288, 32] on label "True" at bounding box center [293, 25] width 42 height 14
click at [280, 27] on input "True" at bounding box center [277, 26] width 5 height 4
radio input "true"
click at [285, 117] on font "True" at bounding box center [285, 114] width 8 height 5
click at [280, 116] on input "True" at bounding box center [277, 114] width 5 height 4
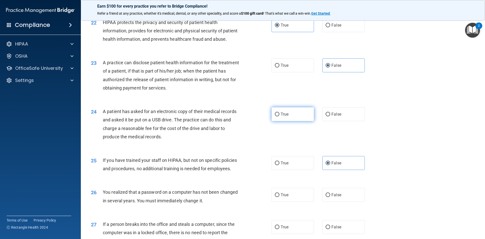
radio input "true"
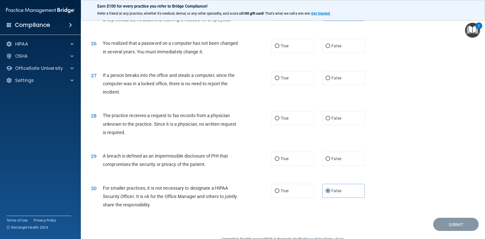
scroll to position [934, 0]
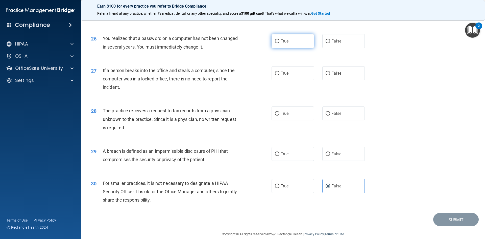
click at [291, 48] on label "True" at bounding box center [293, 41] width 42 height 14
click at [280, 43] on input "True" at bounding box center [277, 41] width 5 height 4
radio input "true"
click at [329, 80] on label "False" at bounding box center [344, 73] width 42 height 14
click at [329, 75] on input "False" at bounding box center [328, 74] width 5 height 4
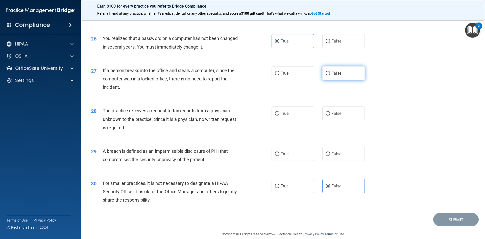
radio input "true"
click at [342, 120] on label "False" at bounding box center [344, 113] width 42 height 14
click at [330, 116] on input "False" at bounding box center [328, 114] width 5 height 4
radio input "true"
click at [284, 161] on label "True" at bounding box center [293, 154] width 42 height 14
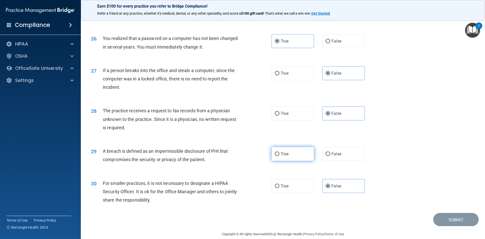
click at [280, 156] on input "True" at bounding box center [277, 154] width 5 height 4
radio input "true"
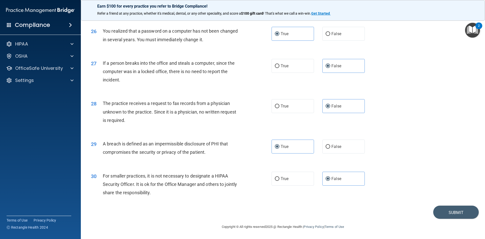
scroll to position [958, 0]
click at [462, 211] on button "Submit" at bounding box center [455, 211] width 45 height 13
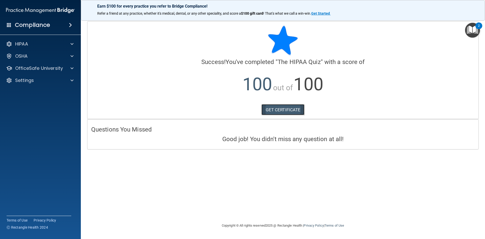
click at [272, 112] on link "GET CERTIFICATE" at bounding box center [283, 109] width 43 height 11
click at [40, 67] on p "OfficeSafe University" at bounding box center [39, 68] width 48 height 6
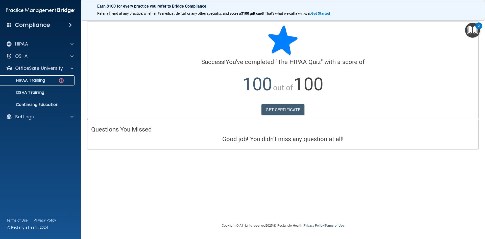
click at [47, 79] on div "HIPAA Training" at bounding box center [37, 80] width 69 height 5
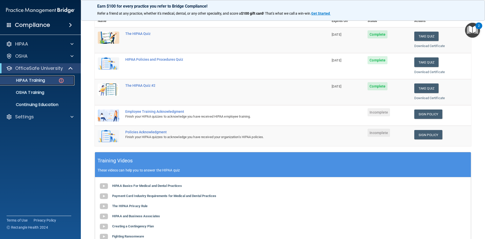
scroll to position [68, 0]
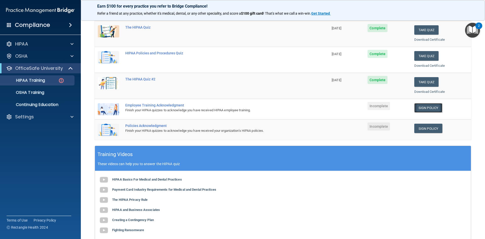
click at [423, 108] on link "Sign Policy" at bounding box center [429, 107] width 28 height 9
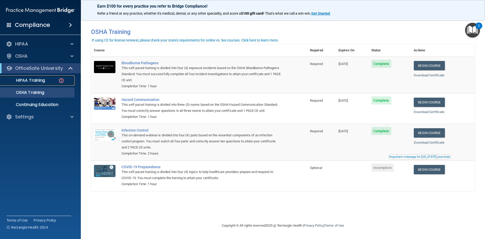
click at [54, 81] on div "HIPAA Training" at bounding box center [37, 80] width 69 height 5
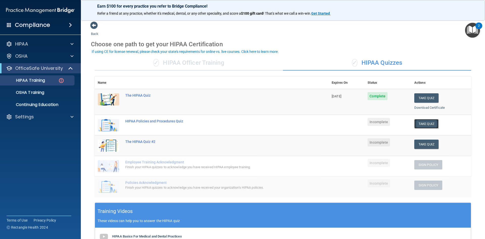
click at [415, 122] on button "Take Quiz" at bounding box center [427, 123] width 24 height 9
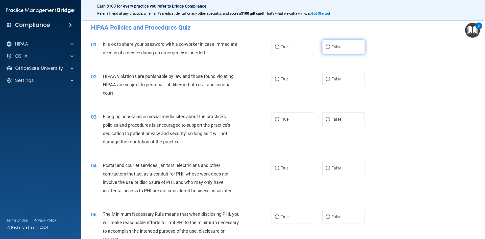
click at [346, 53] on label "False" at bounding box center [344, 47] width 42 height 14
click at [330, 49] on input "False" at bounding box center [328, 47] width 5 height 4
radio input "true"
click at [286, 76] on label "True" at bounding box center [293, 79] width 42 height 14
click at [280, 77] on input "True" at bounding box center [277, 79] width 5 height 4
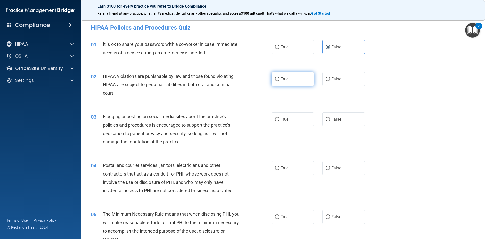
radio input "true"
click at [323, 121] on label "False" at bounding box center [344, 119] width 42 height 14
click at [326, 121] on input "False" at bounding box center [328, 120] width 5 height 4
radio input "true"
click at [279, 169] on label "True" at bounding box center [293, 168] width 42 height 14
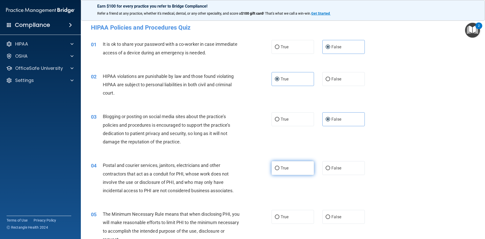
click at [279, 169] on input "True" at bounding box center [277, 168] width 5 height 4
radio input "true"
drag, startPoint x: 485, startPoint y: 63, endPoint x: 434, endPoint y: 46, distance: 53.2
click at [434, 46] on div "01 It is ok to share your password with a co-worker in case immediate access of…" at bounding box center [283, 50] width 392 height 32
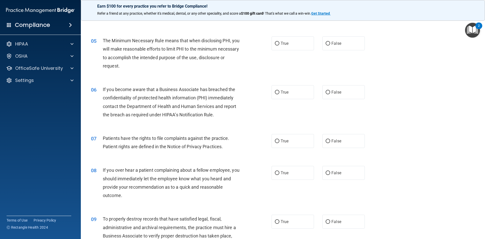
scroll to position [175, 0]
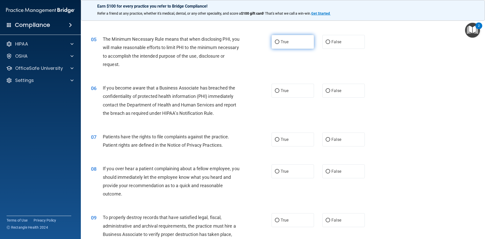
click at [293, 45] on label "True" at bounding box center [293, 42] width 42 height 14
click at [280, 44] on input "True" at bounding box center [277, 42] width 5 height 4
radio input "true"
click at [286, 94] on label "True" at bounding box center [293, 91] width 42 height 14
click at [280, 93] on input "True" at bounding box center [277, 91] width 5 height 4
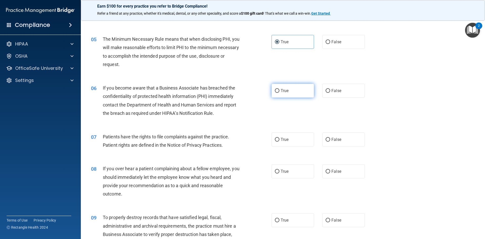
radio input "true"
click at [281, 138] on span "True" at bounding box center [285, 139] width 8 height 5
click at [280, 138] on input "True" at bounding box center [277, 140] width 5 height 4
radio input "true"
click at [304, 169] on label "True" at bounding box center [293, 171] width 42 height 14
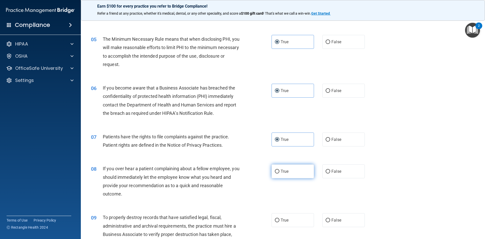
click at [280, 170] on input "True" at bounding box center [277, 172] width 5 height 4
radio input "true"
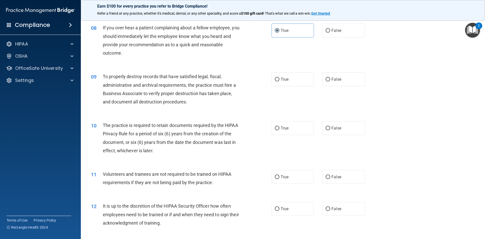
scroll to position [317, 0]
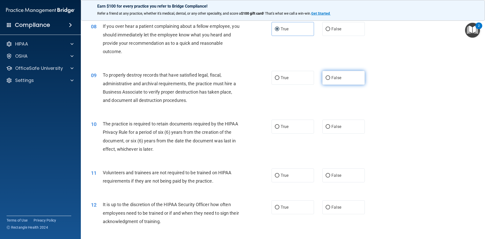
click at [336, 77] on span "False" at bounding box center [337, 77] width 10 height 5
click at [330, 77] on input "False" at bounding box center [328, 78] width 5 height 4
radio input "true"
click at [299, 123] on label "True" at bounding box center [293, 127] width 42 height 14
click at [280, 125] on input "True" at bounding box center [277, 127] width 5 height 4
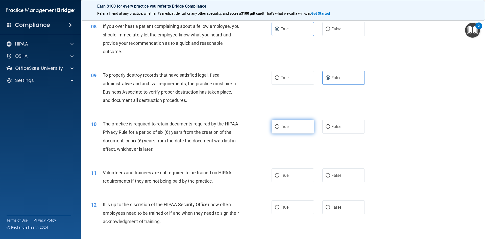
radio input "true"
click at [326, 176] on input "False" at bounding box center [328, 176] width 5 height 4
radio input "true"
click at [290, 210] on label "True" at bounding box center [293, 207] width 42 height 14
click at [280, 209] on input "True" at bounding box center [277, 207] width 5 height 4
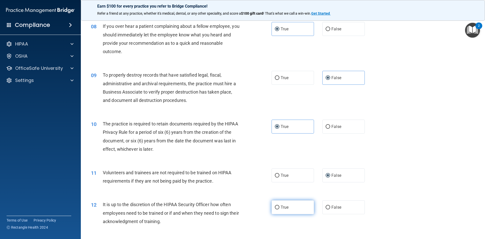
radio input "true"
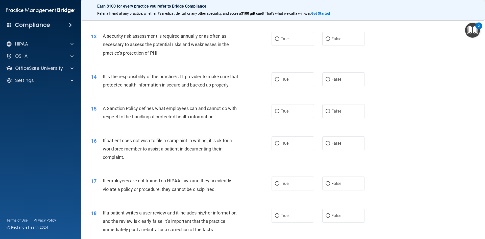
scroll to position [527, 0]
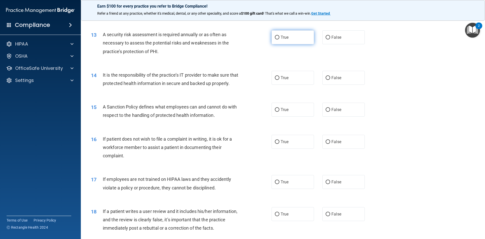
click at [275, 33] on label "True" at bounding box center [293, 37] width 42 height 14
click at [275, 36] on input "True" at bounding box center [277, 38] width 5 height 4
radio input "true"
click at [285, 80] on label "True" at bounding box center [293, 78] width 42 height 14
click at [280, 80] on input "True" at bounding box center [277, 78] width 5 height 4
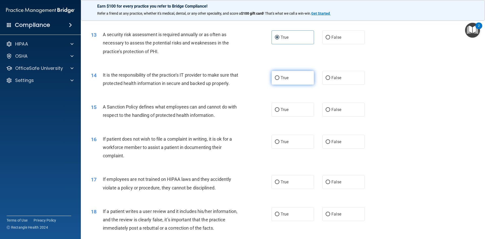
radio input "true"
click at [346, 117] on label "False" at bounding box center [344, 110] width 42 height 14
click at [330, 112] on input "False" at bounding box center [328, 110] width 5 height 4
radio input "true"
click at [285, 144] on span "True" at bounding box center [285, 141] width 8 height 5
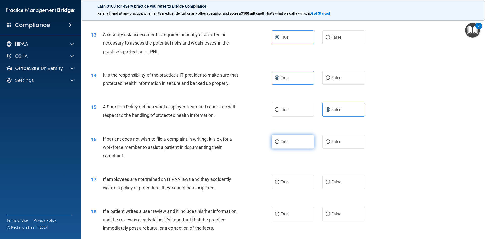
click at [280, 144] on input "True" at bounding box center [277, 142] width 5 height 4
radio input "true"
click at [331, 189] on label "False" at bounding box center [344, 182] width 42 height 14
click at [330, 184] on input "False" at bounding box center [328, 182] width 5 height 4
radio input "true"
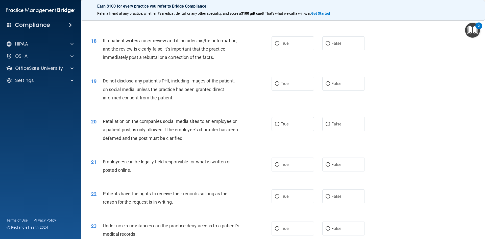
scroll to position [701, 0]
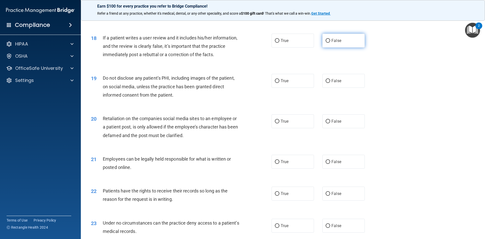
click at [334, 43] on span "False" at bounding box center [337, 40] width 10 height 5
click at [330, 43] on input "False" at bounding box center [328, 41] width 5 height 4
radio input "true"
click at [291, 88] on label "True" at bounding box center [293, 81] width 42 height 14
click at [280, 83] on input "True" at bounding box center [277, 81] width 5 height 4
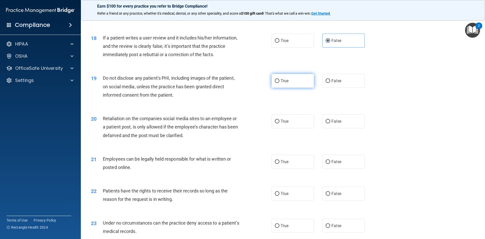
radio input "true"
click at [336, 124] on span "False" at bounding box center [337, 121] width 10 height 5
click at [330, 123] on input "False" at bounding box center [328, 122] width 5 height 4
radio input "true"
click at [294, 167] on label "True" at bounding box center [293, 162] width 42 height 14
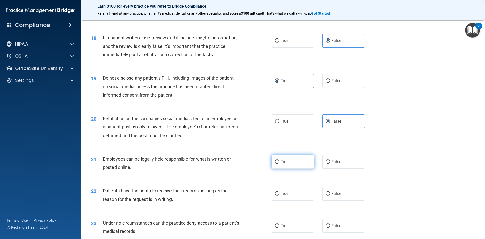
click at [280, 164] on input "True" at bounding box center [277, 162] width 5 height 4
radio input "true"
click at [333, 196] on span "False" at bounding box center [337, 193] width 10 height 5
click at [330, 196] on input "False" at bounding box center [328, 194] width 5 height 4
radio input "true"
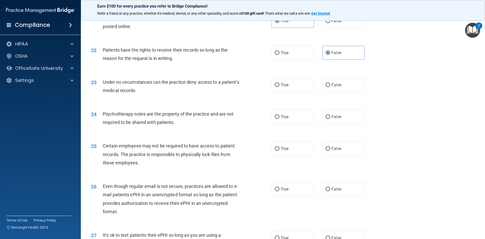
scroll to position [851, 0]
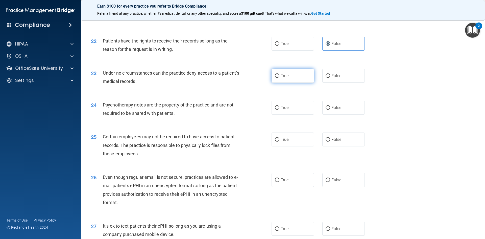
click at [283, 81] on label "True" at bounding box center [293, 76] width 42 height 14
click at [280, 78] on input "True" at bounding box center [277, 76] width 5 height 4
radio input "true"
click at [326, 110] on input "False" at bounding box center [328, 108] width 5 height 4
radio input "true"
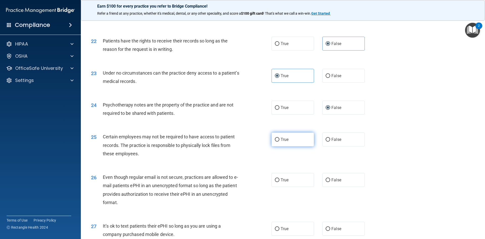
click at [304, 146] on label "True" at bounding box center [293, 139] width 42 height 14
click at [280, 142] on input "True" at bounding box center [277, 140] width 5 height 4
radio input "true"
click at [326, 187] on label "False" at bounding box center [344, 180] width 42 height 14
click at [326, 182] on input "False" at bounding box center [328, 180] width 5 height 4
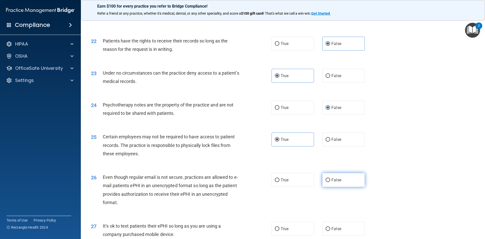
radio input "true"
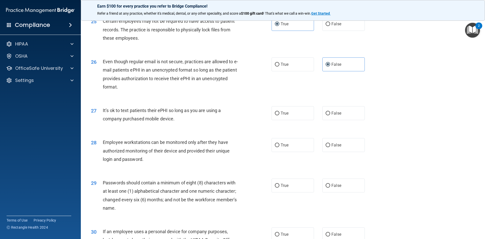
scroll to position [1030, 0]
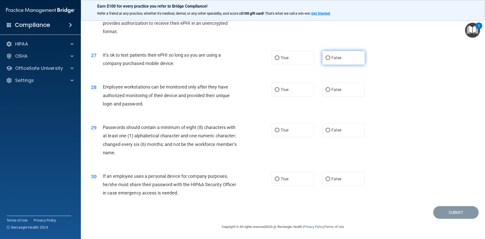
click at [333, 56] on span "False" at bounding box center [337, 57] width 10 height 5
click at [330, 56] on input "False" at bounding box center [328, 58] width 5 height 4
radio input "true"
click at [288, 92] on label "True" at bounding box center [293, 90] width 42 height 14
click at [280, 92] on input "True" at bounding box center [277, 90] width 5 height 4
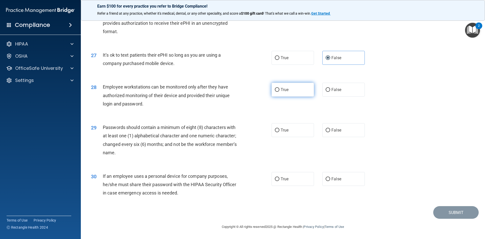
radio input "true"
click at [302, 132] on label "True" at bounding box center [293, 130] width 42 height 14
click at [280, 132] on input "True" at bounding box center [277, 130] width 5 height 4
radio input "true"
click at [334, 181] on label "False" at bounding box center [344, 179] width 42 height 14
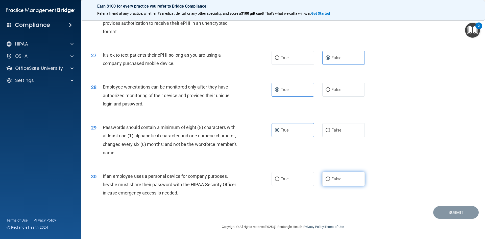
click at [330, 181] on input "False" at bounding box center [328, 179] width 5 height 4
radio input "true"
click at [462, 213] on button "Submit" at bounding box center [455, 212] width 45 height 13
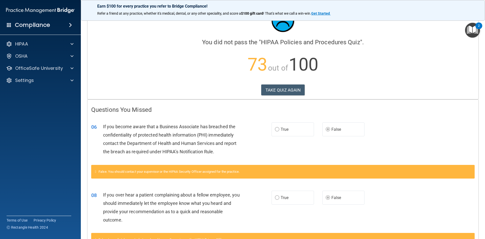
scroll to position [17, 0]
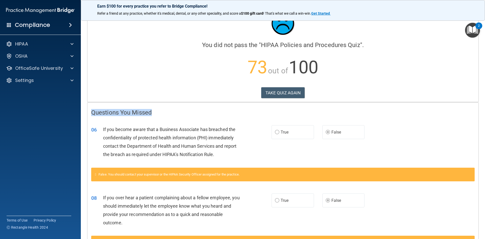
drag, startPoint x: 479, startPoint y: 84, endPoint x: 474, endPoint y: 104, distance: 20.3
click at [474, 104] on main "Calculating your score.... You did not pass the " HIPAA Policies and Procedures…" at bounding box center [283, 127] width 404 height 223
click at [285, 91] on button "TAKE QUIZ AGAIN" at bounding box center [283, 92] width 44 height 11
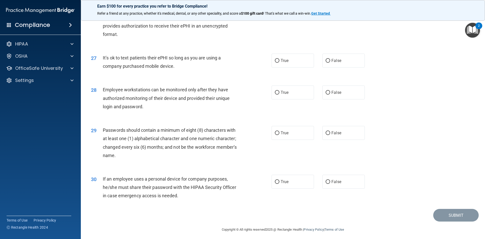
scroll to position [1028, 0]
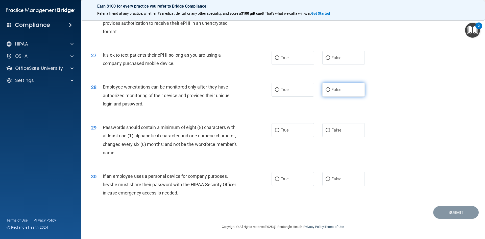
click at [335, 92] on span "False" at bounding box center [337, 89] width 10 height 5
click at [330, 92] on input "False" at bounding box center [328, 90] width 5 height 4
radio input "true"
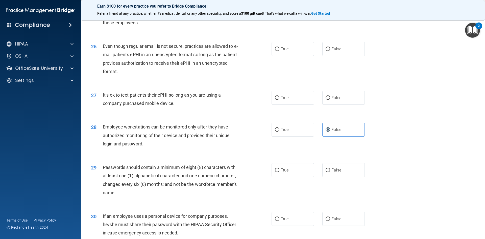
scroll to position [945, 0]
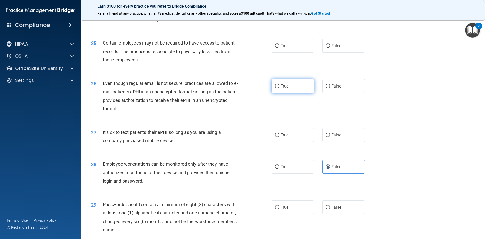
click at [292, 93] on label "True" at bounding box center [293, 86] width 42 height 14
click at [280, 88] on input "True" at bounding box center [277, 86] width 5 height 4
radio input "true"
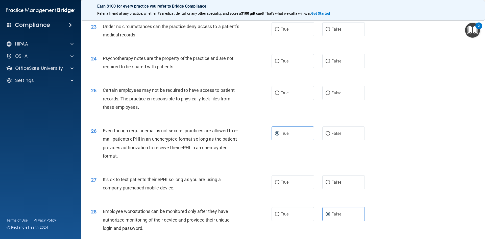
scroll to position [896, 0]
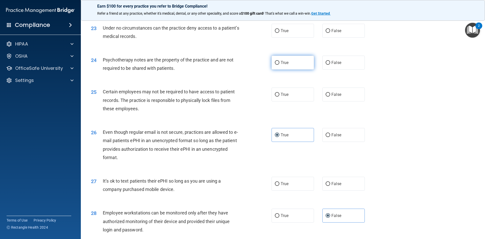
click at [276, 70] on label "True" at bounding box center [293, 63] width 42 height 14
click at [276, 65] on input "True" at bounding box center [277, 63] width 5 height 4
radio input "true"
click at [339, 38] on label "False" at bounding box center [344, 31] width 42 height 14
click at [330, 33] on input "False" at bounding box center [328, 31] width 5 height 4
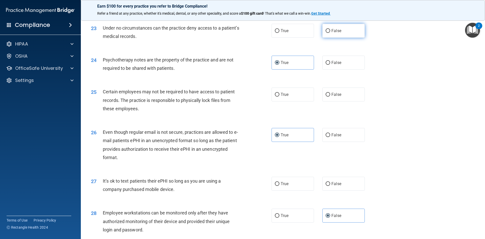
radio input "true"
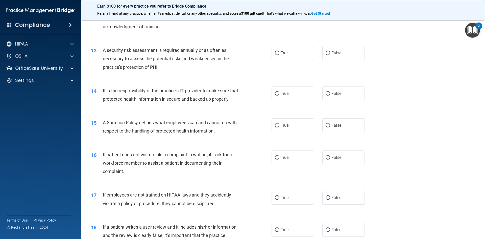
scroll to position [506, 0]
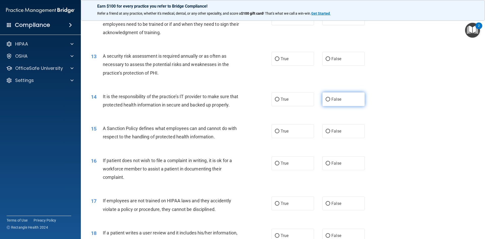
click at [334, 104] on label "False" at bounding box center [344, 99] width 42 height 14
click at [330, 101] on input "False" at bounding box center [328, 100] width 5 height 4
radio input "true"
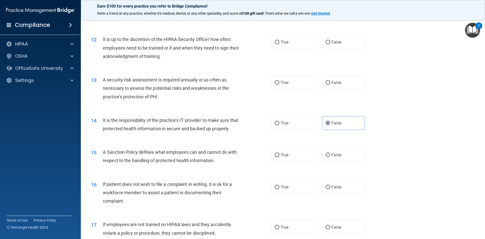
scroll to position [457, 0]
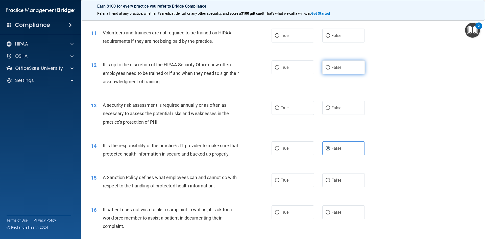
click at [328, 70] on input "False" at bounding box center [328, 68] width 5 height 4
radio input "true"
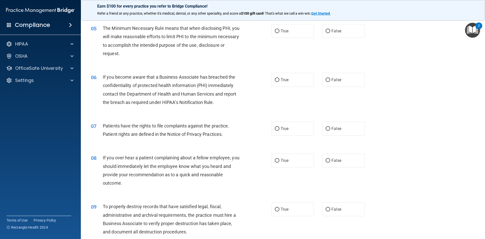
scroll to position [193, 0]
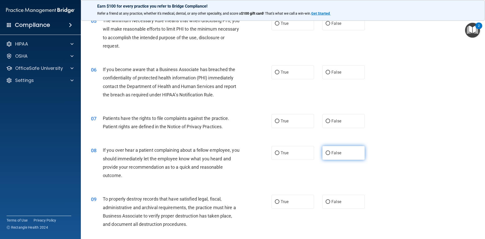
click at [337, 157] on label "False" at bounding box center [344, 153] width 42 height 14
click at [330, 155] on input "False" at bounding box center [328, 153] width 5 height 4
radio input "true"
click at [344, 71] on label "False" at bounding box center [344, 72] width 42 height 14
click at [330, 71] on input "False" at bounding box center [328, 73] width 5 height 4
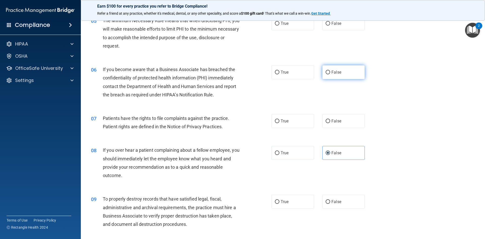
radio input "true"
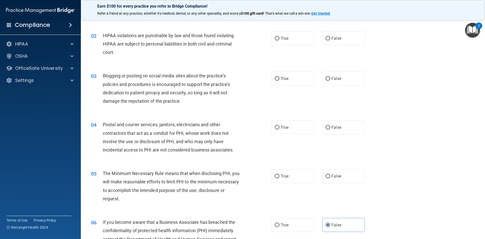
scroll to position [0, 0]
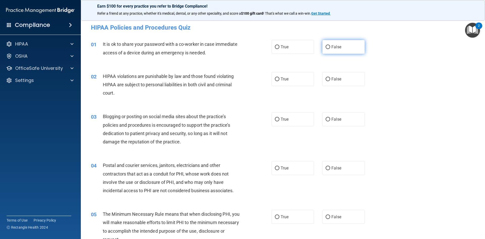
click at [344, 45] on label "False" at bounding box center [344, 47] width 42 height 14
click at [330, 45] on input "False" at bounding box center [328, 47] width 5 height 4
radio input "true"
click at [284, 81] on span "True" at bounding box center [285, 79] width 8 height 5
click at [280, 81] on input "True" at bounding box center [277, 79] width 5 height 4
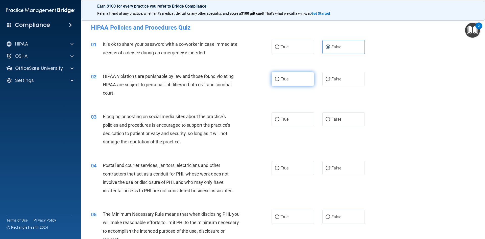
radio input "true"
click at [323, 119] on label "False" at bounding box center [344, 119] width 42 height 14
click at [326, 119] on input "False" at bounding box center [328, 120] width 5 height 4
radio input "true"
click at [291, 167] on label "True" at bounding box center [293, 168] width 42 height 14
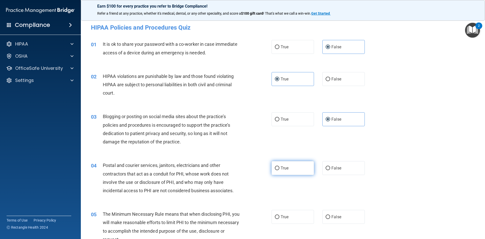
click at [280, 167] on input "True" at bounding box center [277, 168] width 5 height 4
radio input "true"
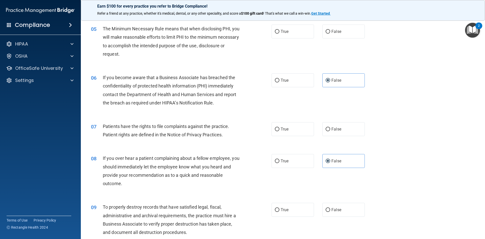
scroll to position [187, 0]
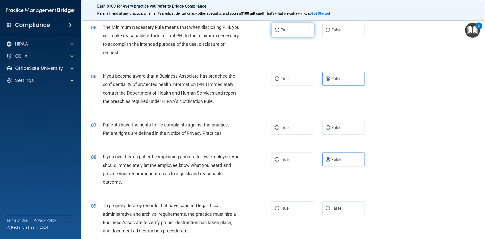
click at [285, 28] on span "True" at bounding box center [285, 30] width 8 height 5
click at [280, 28] on input "True" at bounding box center [277, 30] width 5 height 4
radio input "true"
click at [272, 125] on label "True" at bounding box center [293, 128] width 42 height 14
click at [275, 126] on input "True" at bounding box center [277, 128] width 5 height 4
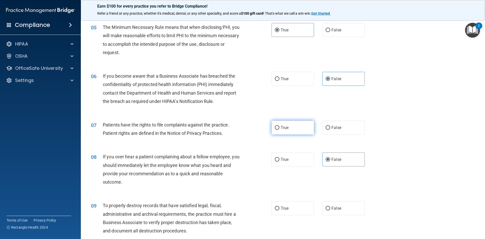
radio input "true"
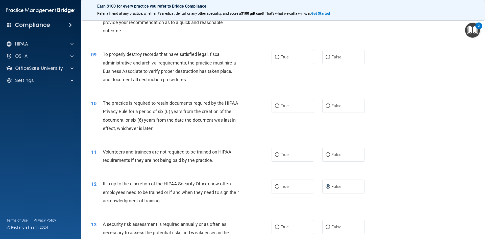
scroll to position [341, 0]
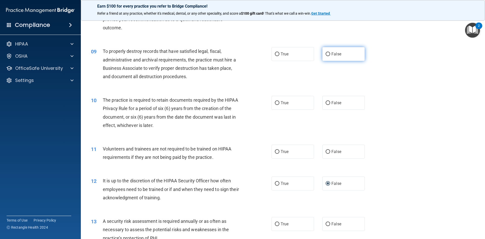
click at [326, 50] on label "False" at bounding box center [344, 54] width 42 height 14
click at [326, 52] on input "False" at bounding box center [328, 54] width 5 height 4
radio input "true"
click at [277, 99] on label "True" at bounding box center [293, 103] width 42 height 14
click at [277, 101] on input "True" at bounding box center [277, 103] width 5 height 4
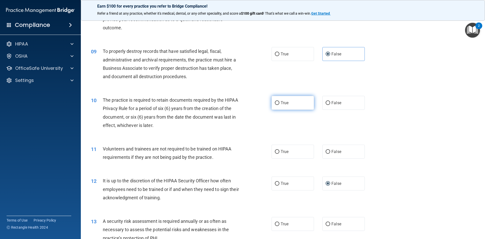
radio input "true"
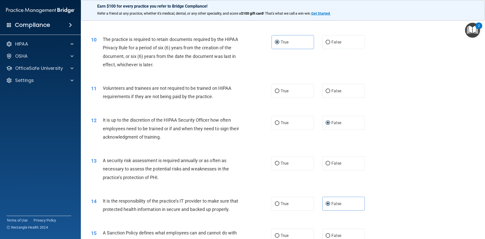
scroll to position [405, 0]
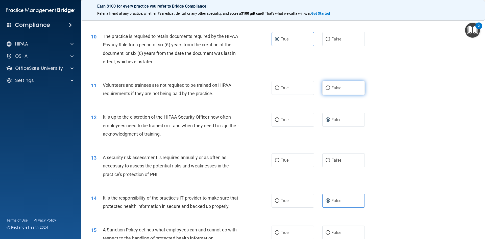
click at [345, 84] on label "False" at bounding box center [344, 88] width 42 height 14
click at [330, 86] on input "False" at bounding box center [328, 88] width 5 height 4
radio input "true"
click at [282, 161] on span "True" at bounding box center [285, 160] width 8 height 5
click at [280, 161] on input "True" at bounding box center [277, 160] width 5 height 4
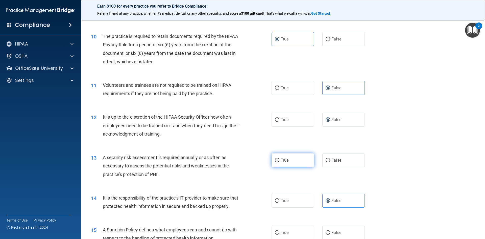
radio input "true"
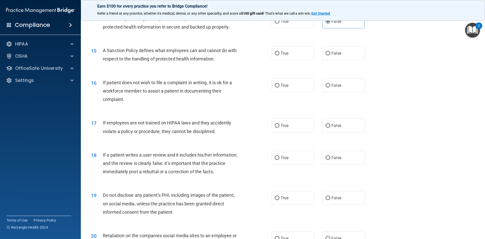
scroll to position [585, 0]
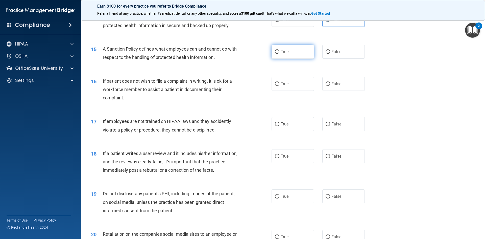
click at [283, 54] on span "True" at bounding box center [285, 51] width 8 height 5
click at [280, 54] on input "True" at bounding box center [277, 52] width 5 height 4
radio input "true"
click at [304, 89] on label "True" at bounding box center [293, 84] width 42 height 14
click at [280, 86] on input "True" at bounding box center [277, 84] width 5 height 4
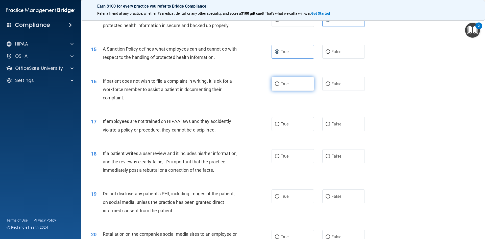
radio input "true"
click at [337, 131] on label "False" at bounding box center [344, 124] width 42 height 14
click at [330, 126] on input "False" at bounding box center [328, 124] width 5 height 4
radio input "true"
click at [330, 163] on label "False" at bounding box center [344, 156] width 42 height 14
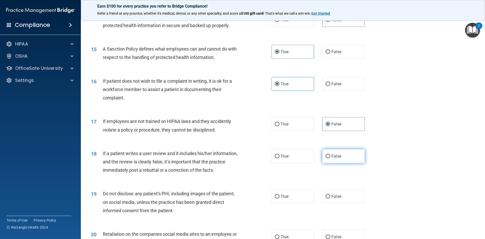
click at [330, 158] on input "False" at bounding box center [328, 156] width 5 height 4
radio input "true"
click at [304, 203] on label "True" at bounding box center [293, 196] width 42 height 14
click at [280, 198] on input "True" at bounding box center [277, 197] width 5 height 4
radio input "true"
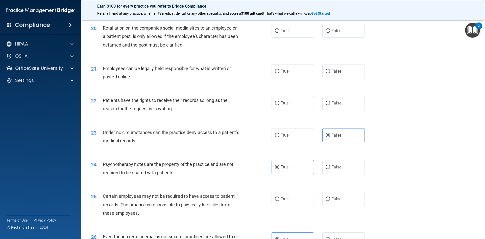
scroll to position [796, 0]
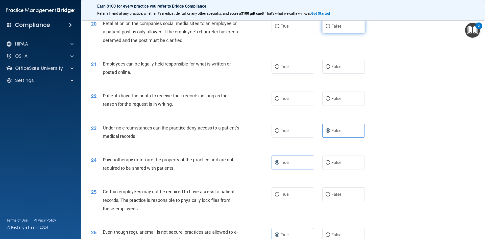
click at [334, 29] on span "False" at bounding box center [337, 26] width 10 height 5
click at [330, 28] on input "False" at bounding box center [328, 27] width 5 height 4
radio input "true"
click at [291, 71] on label "True" at bounding box center [293, 67] width 42 height 14
click at [280, 69] on input "True" at bounding box center [277, 67] width 5 height 4
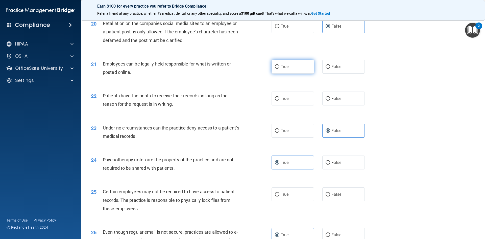
radio input "true"
click at [344, 105] on label "False" at bounding box center [344, 98] width 42 height 14
click at [330, 101] on input "False" at bounding box center [328, 99] width 5 height 4
radio input "true"
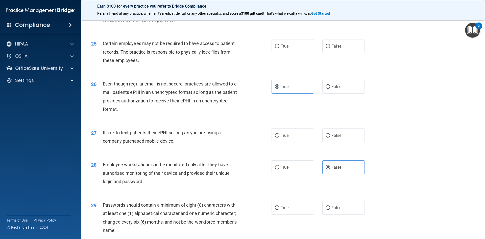
scroll to position [946, 0]
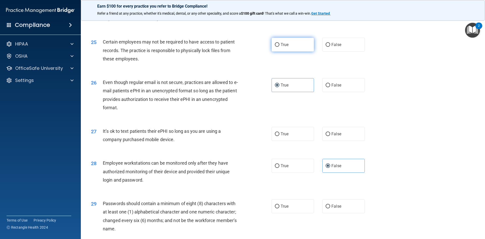
click at [288, 52] on label "True" at bounding box center [293, 45] width 42 height 14
click at [280, 47] on input "True" at bounding box center [277, 45] width 5 height 4
radio input "true"
click at [357, 141] on label "False" at bounding box center [344, 134] width 42 height 14
click at [330, 136] on input "False" at bounding box center [328, 134] width 5 height 4
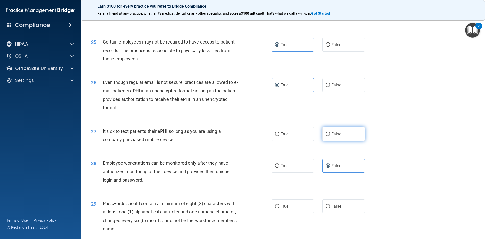
radio input "true"
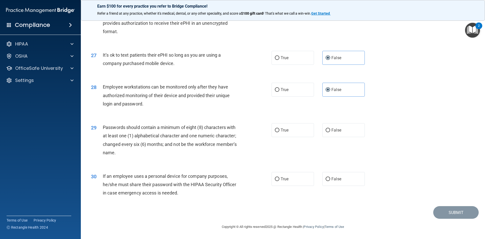
scroll to position [1030, 0]
click at [302, 128] on label "True" at bounding box center [293, 130] width 42 height 14
click at [280, 128] on input "True" at bounding box center [277, 130] width 5 height 4
radio input "true"
click at [333, 183] on label "False" at bounding box center [344, 179] width 42 height 14
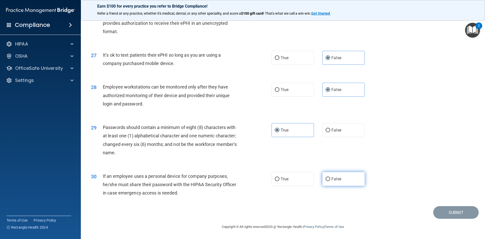
click at [330, 181] on input "False" at bounding box center [328, 179] width 5 height 4
radio input "true"
click at [460, 214] on button "Submit" at bounding box center [455, 212] width 45 height 13
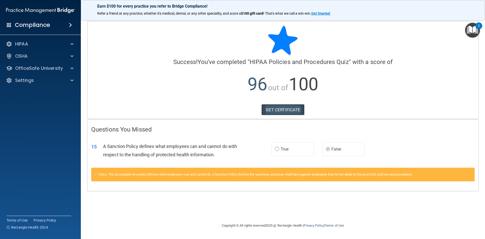
click at [273, 108] on link "GET CERTIFICATE" at bounding box center [283, 109] width 43 height 11
click at [38, 66] on p "OfficeSafe University" at bounding box center [39, 68] width 48 height 6
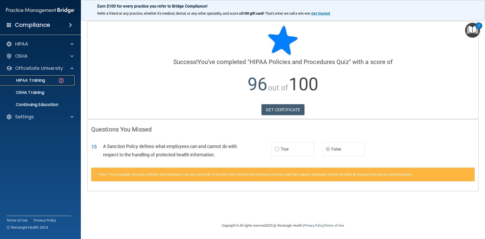
click at [42, 82] on p "HIPAA Training" at bounding box center [24, 80] width 42 height 5
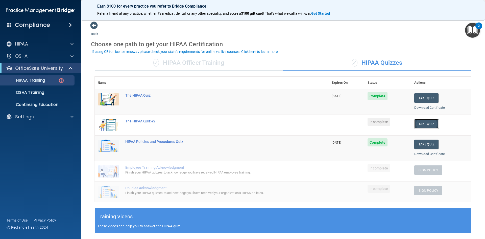
click at [424, 124] on button "Take Quiz" at bounding box center [427, 123] width 24 height 9
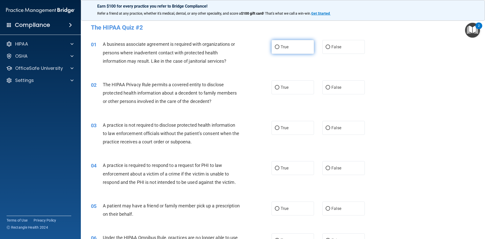
click at [289, 47] on label "True" at bounding box center [293, 47] width 42 height 14
click at [280, 47] on input "True" at bounding box center [277, 47] width 5 height 4
radio input "true"
click at [290, 88] on label "True" at bounding box center [293, 87] width 42 height 14
click at [280, 88] on input "True" at bounding box center [277, 88] width 5 height 4
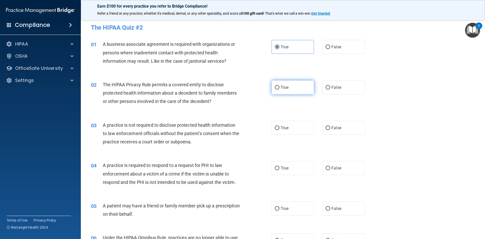
radio input "true"
click at [337, 129] on span "False" at bounding box center [337, 127] width 10 height 5
click at [330, 129] on input "False" at bounding box center [328, 128] width 5 height 4
radio input "true"
click at [283, 168] on span "True" at bounding box center [285, 168] width 8 height 5
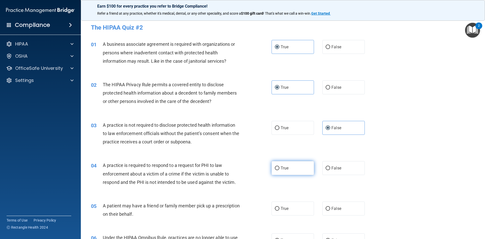
click at [280, 168] on input "True" at bounding box center [277, 168] width 5 height 4
radio input "true"
click at [307, 206] on label "True" at bounding box center [293, 208] width 42 height 14
click at [280, 207] on input "True" at bounding box center [277, 209] width 5 height 4
radio input "true"
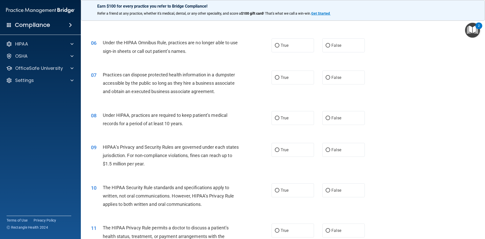
scroll to position [196, 0]
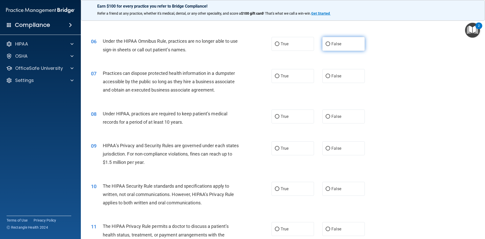
click at [332, 43] on span "False" at bounding box center [337, 43] width 10 height 5
click at [330, 43] on input "False" at bounding box center [328, 44] width 5 height 4
radio input "true"
click at [323, 77] on label "False" at bounding box center [344, 76] width 42 height 14
click at [326, 77] on input "False" at bounding box center [328, 76] width 5 height 4
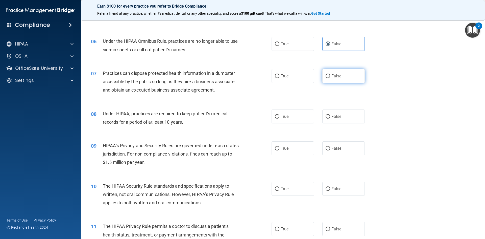
radio input "true"
click at [286, 117] on span "True" at bounding box center [285, 116] width 8 height 5
click at [280, 117] on input "True" at bounding box center [277, 117] width 5 height 4
radio input "true"
click at [296, 153] on label "True" at bounding box center [293, 148] width 42 height 14
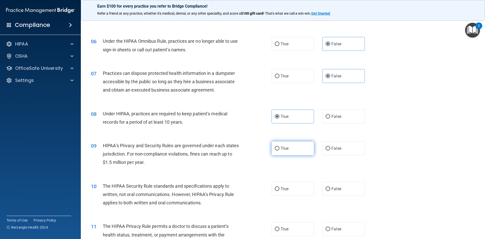
click at [280, 150] on input "True" at bounding box center [277, 149] width 5 height 4
radio input "true"
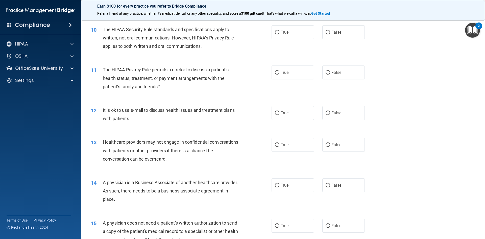
scroll to position [357, 0]
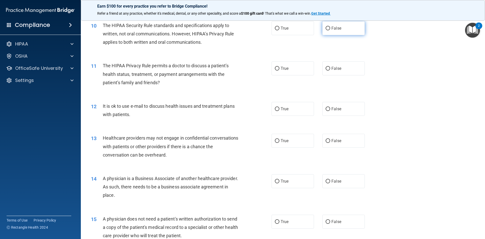
click at [333, 28] on span "False" at bounding box center [337, 28] width 10 height 5
click at [330, 28] on input "False" at bounding box center [328, 29] width 5 height 4
radio input "true"
click at [346, 67] on label "False" at bounding box center [344, 68] width 42 height 14
click at [330, 67] on input "False" at bounding box center [328, 69] width 5 height 4
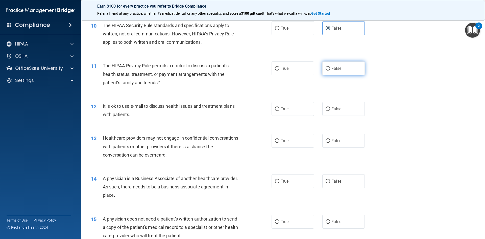
radio input "true"
click at [335, 108] on span "False" at bounding box center [337, 108] width 10 height 5
click at [330, 108] on input "False" at bounding box center [328, 109] width 5 height 4
radio input "true"
click at [290, 144] on label "True" at bounding box center [293, 141] width 42 height 14
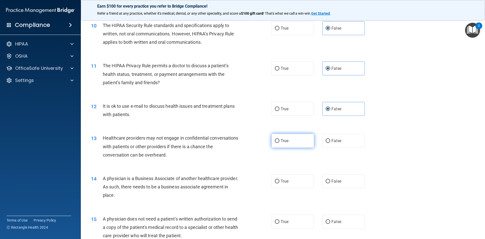
click at [280, 143] on input "True" at bounding box center [277, 141] width 5 height 4
radio input "true"
click at [287, 185] on label "True" at bounding box center [293, 181] width 42 height 14
click at [280, 183] on input "True" at bounding box center [277, 181] width 5 height 4
radio input "true"
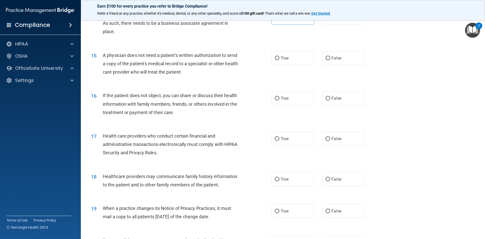
scroll to position [538, 0]
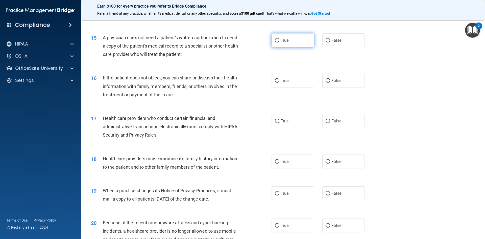
click at [286, 38] on span "True" at bounding box center [285, 40] width 8 height 5
click at [280, 39] on input "True" at bounding box center [277, 41] width 5 height 4
radio input "true"
click at [281, 82] on span "True" at bounding box center [285, 80] width 8 height 5
click at [280, 82] on input "True" at bounding box center [277, 81] width 5 height 4
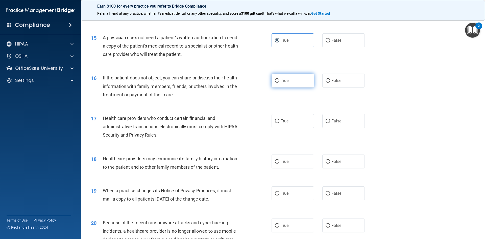
radio input "true"
click at [282, 125] on label "True" at bounding box center [293, 121] width 42 height 14
click at [280, 123] on input "True" at bounding box center [277, 121] width 5 height 4
radio input "true"
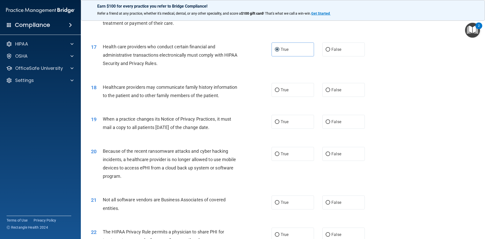
scroll to position [625, 0]
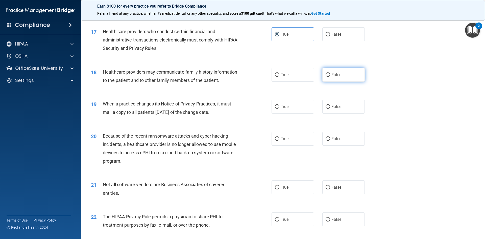
click at [332, 76] on span "False" at bounding box center [337, 74] width 10 height 5
click at [330, 76] on input "False" at bounding box center [328, 75] width 5 height 4
radio input "true"
click at [295, 104] on label "True" at bounding box center [293, 107] width 42 height 14
click at [280, 105] on input "True" at bounding box center [277, 107] width 5 height 4
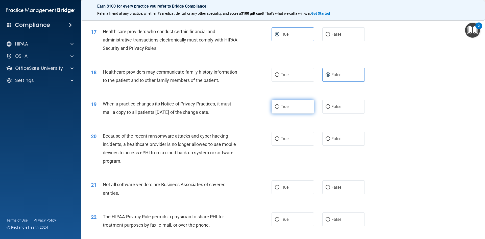
radio input "true"
click at [329, 139] on label "False" at bounding box center [344, 139] width 42 height 14
click at [329, 139] on input "False" at bounding box center [328, 139] width 5 height 4
radio input "true"
click at [302, 189] on label "True" at bounding box center [293, 187] width 42 height 14
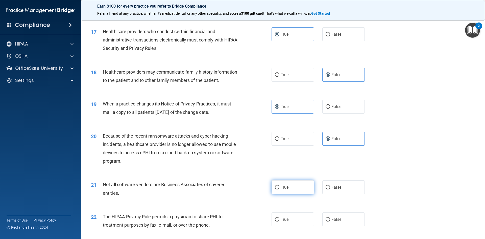
click at [280, 189] on input "True" at bounding box center [277, 188] width 5 height 4
radio input "true"
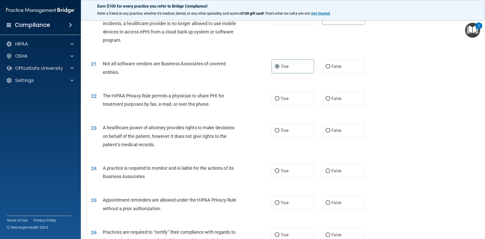
scroll to position [756, 0]
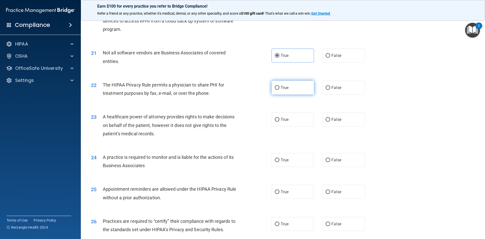
click at [296, 85] on label "True" at bounding box center [293, 88] width 42 height 14
click at [280, 86] on input "True" at bounding box center [277, 88] width 5 height 4
radio input "true"
click at [289, 116] on label "True" at bounding box center [293, 119] width 42 height 14
click at [280, 118] on input "True" at bounding box center [277, 120] width 5 height 4
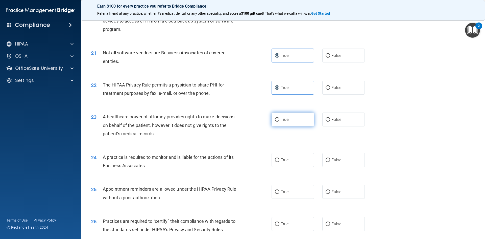
radio input "true"
click at [327, 119] on input "False" at bounding box center [328, 120] width 5 height 4
radio input "true"
radio input "false"
click at [298, 162] on label "True" at bounding box center [293, 160] width 42 height 14
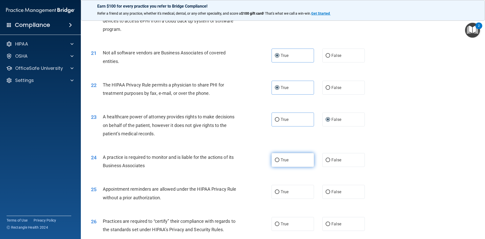
click at [280, 162] on input "True" at bounding box center [277, 160] width 5 height 4
radio input "true"
click at [298, 191] on label "True" at bounding box center [293, 192] width 42 height 14
click at [280, 191] on input "True" at bounding box center [277, 192] width 5 height 4
radio input "true"
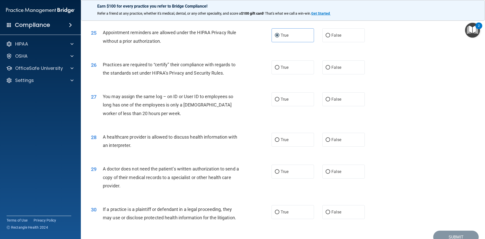
scroll to position [923, 0]
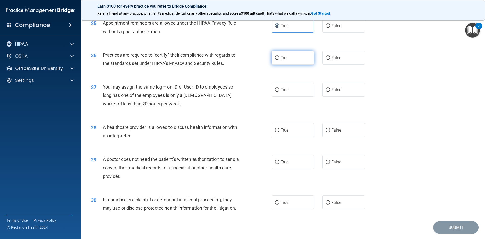
click at [279, 59] on label "True" at bounding box center [293, 58] width 42 height 14
click at [279, 59] on input "True" at bounding box center [277, 58] width 5 height 4
radio input "true"
click at [326, 89] on input "False" at bounding box center [328, 90] width 5 height 4
radio input "true"
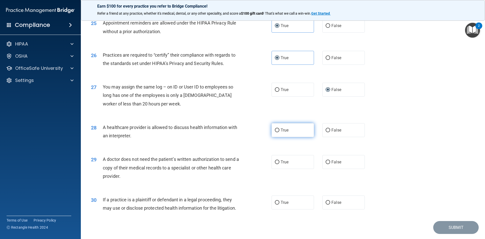
click at [307, 128] on label "True" at bounding box center [293, 130] width 42 height 14
click at [280, 128] on input "True" at bounding box center [277, 130] width 5 height 4
radio input "true"
click at [280, 156] on label "True" at bounding box center [293, 162] width 42 height 14
click at [280, 160] on input "True" at bounding box center [277, 162] width 5 height 4
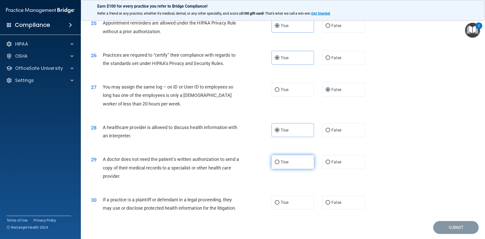
radio input "true"
click at [291, 200] on label "True" at bounding box center [293, 202] width 42 height 14
click at [280, 201] on input "True" at bounding box center [277, 203] width 5 height 4
radio input "true"
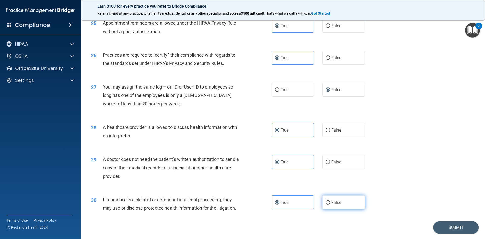
click at [343, 204] on label "False" at bounding box center [344, 202] width 42 height 14
click at [330, 204] on input "False" at bounding box center [328, 203] width 5 height 4
radio input "true"
radio input "false"
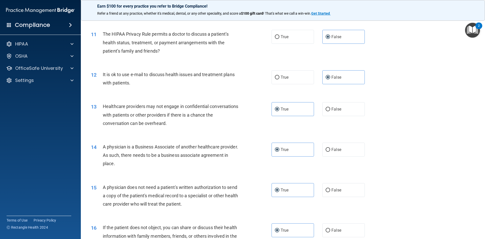
scroll to position [390, 0]
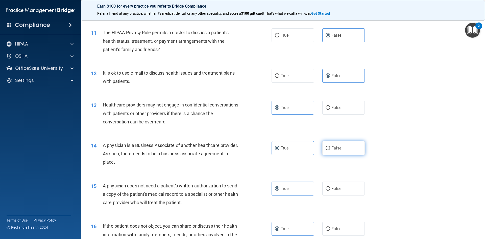
click at [332, 150] on span "False" at bounding box center [337, 148] width 10 height 5
click at [330, 150] on input "False" at bounding box center [328, 148] width 5 height 4
radio input "true"
radio input "false"
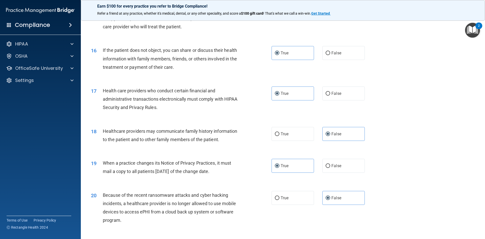
scroll to position [596, 0]
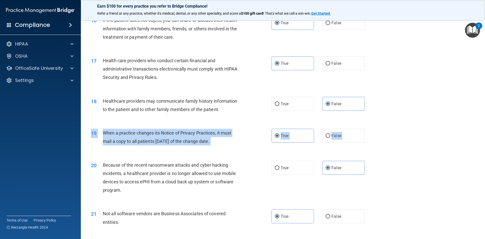
drag, startPoint x: 476, startPoint y: 153, endPoint x: 481, endPoint y: 196, distance: 43.3
click at [481, 196] on main "- The HIPAA Quiz #2 This quiz doesn’t expire until . Are you sure you want to t…" at bounding box center [283, 127] width 404 height 223
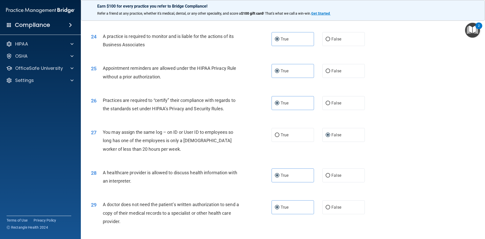
scroll to position [938, 0]
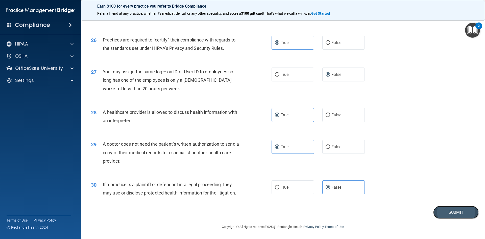
click at [449, 210] on button "Submit" at bounding box center [455, 212] width 45 height 13
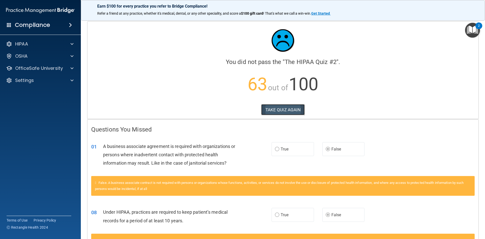
click at [274, 108] on button "TAKE QUIZ AGAIN" at bounding box center [283, 109] width 44 height 11
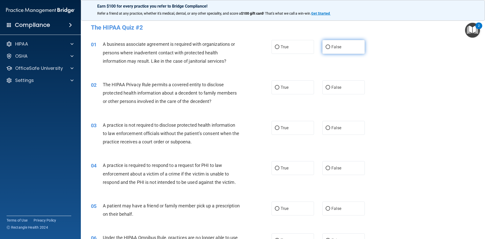
click at [346, 52] on label "False" at bounding box center [344, 47] width 42 height 14
click at [330, 49] on input "False" at bounding box center [328, 47] width 5 height 4
radio input "true"
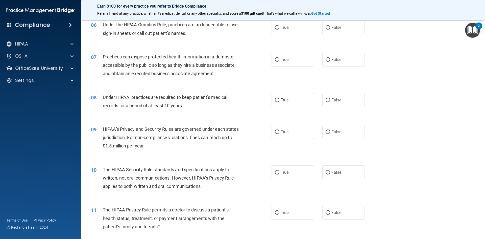
scroll to position [214, 0]
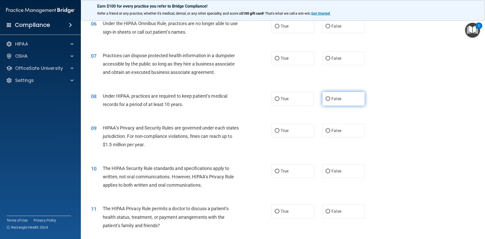
click at [335, 103] on label "False" at bounding box center [344, 99] width 42 height 14
click at [330, 101] on input "False" at bounding box center [328, 99] width 5 height 4
radio input "true"
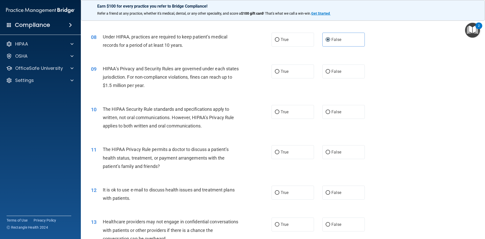
scroll to position [284, 0]
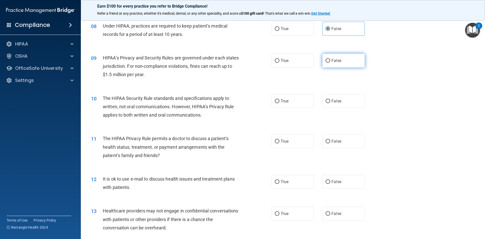
click at [332, 58] on span "False" at bounding box center [337, 60] width 10 height 5
click at [330, 59] on input "False" at bounding box center [328, 61] width 5 height 4
radio input "true"
click at [294, 103] on label "True" at bounding box center [293, 101] width 42 height 14
click at [280, 103] on input "True" at bounding box center [277, 101] width 5 height 4
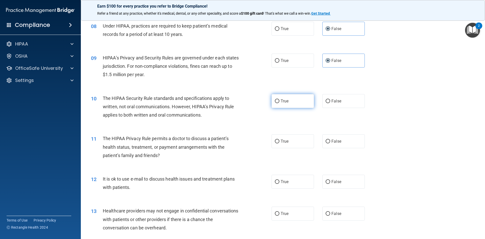
radio input "true"
click at [289, 144] on label "True" at bounding box center [293, 141] width 42 height 14
click at [280, 143] on input "True" at bounding box center [277, 142] width 5 height 4
radio input "true"
click at [281, 175] on label "True" at bounding box center [293, 182] width 42 height 14
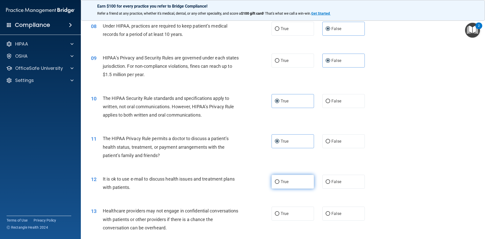
click at [280, 180] on input "True" at bounding box center [277, 182] width 5 height 4
radio input "true"
click at [342, 214] on label "False" at bounding box center [344, 213] width 42 height 14
click at [330, 214] on input "False" at bounding box center [328, 214] width 5 height 4
radio input "true"
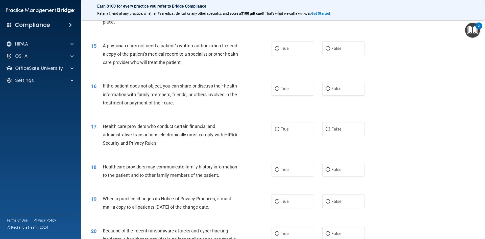
scroll to position [535, 0]
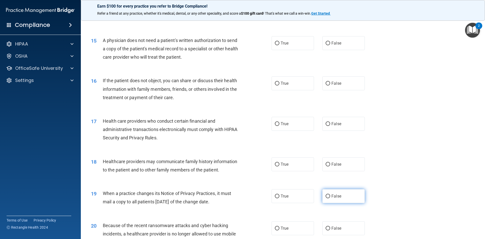
click at [335, 198] on span "False" at bounding box center [337, 196] width 10 height 5
click at [330, 198] on input "False" at bounding box center [328, 196] width 5 height 4
radio input "true"
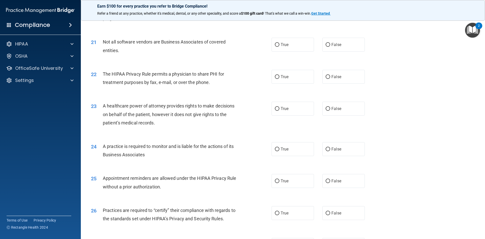
scroll to position [774, 0]
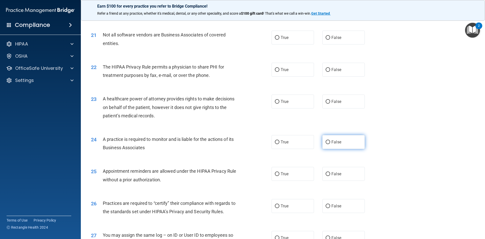
click at [337, 143] on span "False" at bounding box center [337, 142] width 10 height 5
click at [330, 143] on input "False" at bounding box center [328, 142] width 5 height 4
radio input "true"
click at [346, 208] on label "False" at bounding box center [344, 206] width 42 height 14
click at [330, 208] on input "False" at bounding box center [328, 206] width 5 height 4
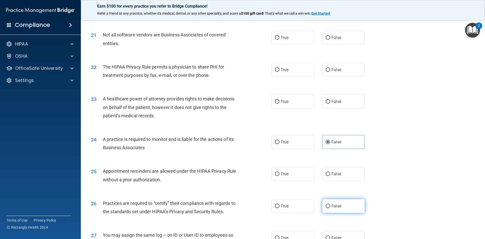
radio input "true"
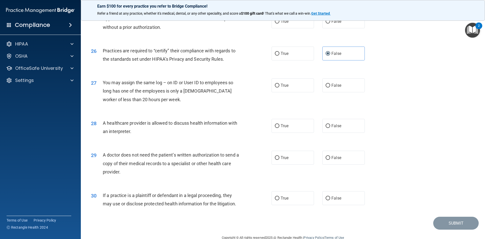
scroll to position [938, 0]
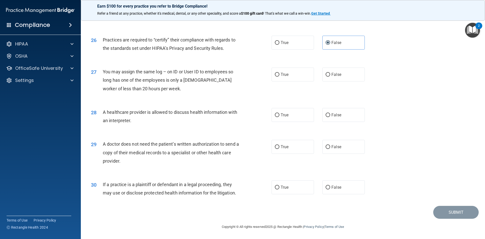
drag, startPoint x: 293, startPoint y: 188, endPoint x: 451, endPoint y: 179, distance: 158.0
click at [451, 179] on div "30 If a practice is a plaintiff or defendant in a legal proceeding, they may us…" at bounding box center [283, 190] width 392 height 32
click at [275, 189] on input "True" at bounding box center [277, 188] width 5 height 4
radio input "true"
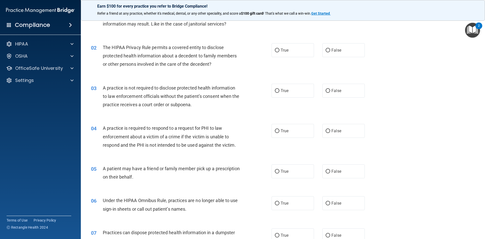
scroll to position [0, 0]
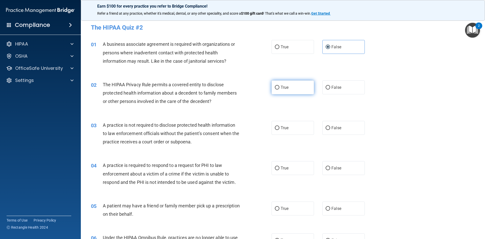
click at [291, 89] on label "True" at bounding box center [293, 87] width 42 height 14
click at [280, 89] on input "True" at bounding box center [277, 88] width 5 height 4
radio input "true"
click at [339, 134] on label "False" at bounding box center [344, 128] width 42 height 14
click at [330, 130] on input "False" at bounding box center [328, 128] width 5 height 4
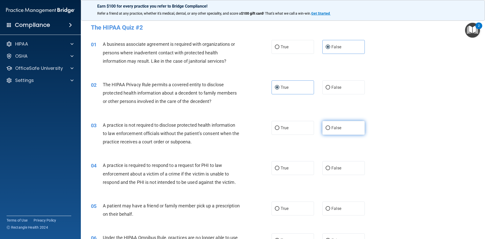
radio input "true"
click at [281, 166] on span "True" at bounding box center [285, 168] width 8 height 5
click at [280, 166] on input "True" at bounding box center [277, 168] width 5 height 4
radio input "true"
click at [287, 206] on label "True" at bounding box center [293, 208] width 42 height 14
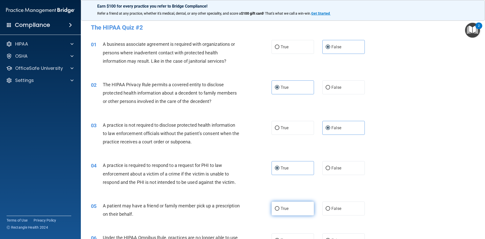
click at [280, 207] on input "True" at bounding box center [277, 209] width 5 height 4
radio input "true"
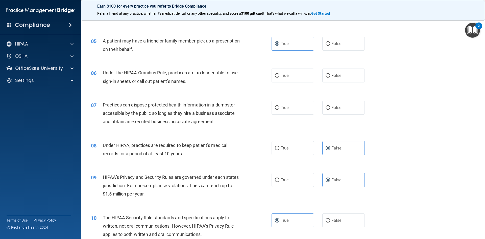
scroll to position [168, 0]
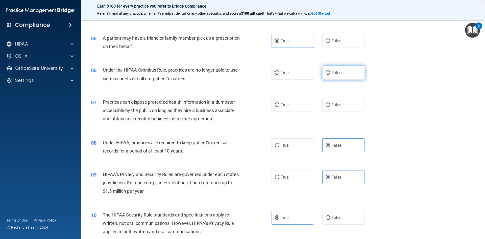
click at [342, 75] on label "False" at bounding box center [344, 73] width 42 height 14
click at [330, 75] on input "False" at bounding box center [328, 73] width 5 height 4
radio input "true"
click at [337, 105] on span "False" at bounding box center [337, 104] width 10 height 5
click at [330, 105] on input "False" at bounding box center [328, 105] width 5 height 4
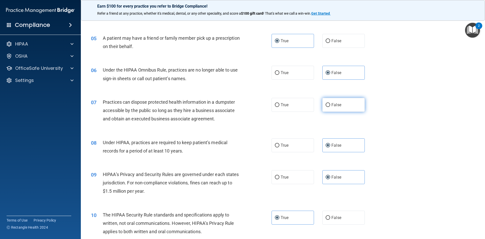
radio input "true"
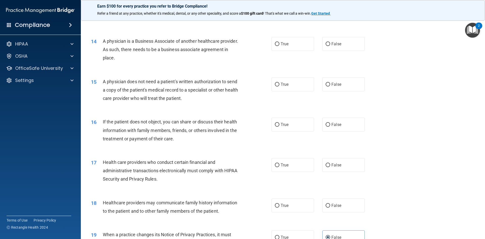
scroll to position [497, 0]
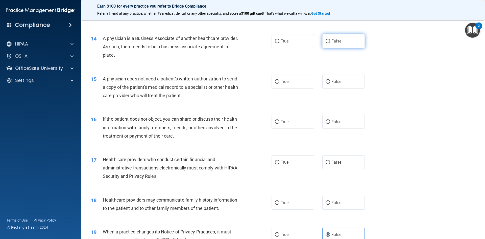
click at [333, 38] on label "False" at bounding box center [344, 41] width 42 height 14
click at [330, 39] on input "False" at bounding box center [328, 41] width 5 height 4
radio input "true"
click at [290, 79] on label "True" at bounding box center [293, 82] width 42 height 14
click at [280, 80] on input "True" at bounding box center [277, 82] width 5 height 4
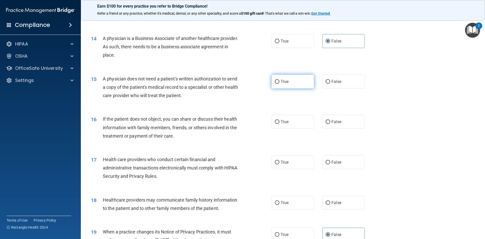
radio input "true"
click at [282, 121] on span "True" at bounding box center [285, 121] width 8 height 5
click at [280, 121] on input "True" at bounding box center [277, 122] width 5 height 4
radio input "true"
click at [294, 166] on label "True" at bounding box center [293, 162] width 42 height 14
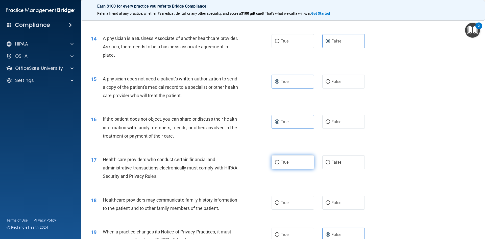
click at [280, 164] on input "True" at bounding box center [277, 162] width 5 height 4
radio input "true"
click at [294, 205] on label "True" at bounding box center [293, 203] width 42 height 14
click at [280, 205] on input "True" at bounding box center [277, 203] width 5 height 4
radio input "true"
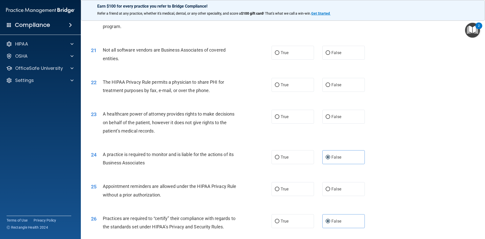
scroll to position [763, 0]
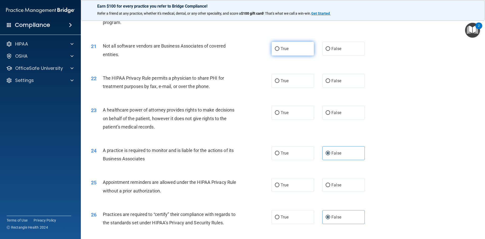
click at [295, 45] on label "True" at bounding box center [293, 49] width 42 height 14
click at [280, 47] on input "True" at bounding box center [277, 49] width 5 height 4
radio input "true"
click at [298, 81] on label "True" at bounding box center [293, 81] width 42 height 14
click at [280, 81] on input "True" at bounding box center [277, 81] width 5 height 4
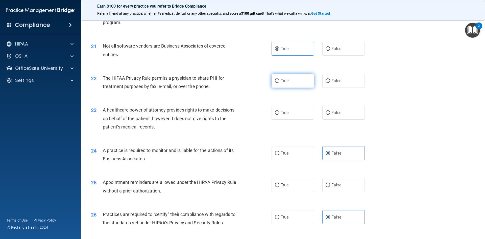
radio input "true"
click at [332, 119] on label "False" at bounding box center [344, 113] width 42 height 14
click at [330, 115] on input "False" at bounding box center [328, 113] width 5 height 4
radio input "true"
click at [289, 189] on label "True" at bounding box center [293, 185] width 42 height 14
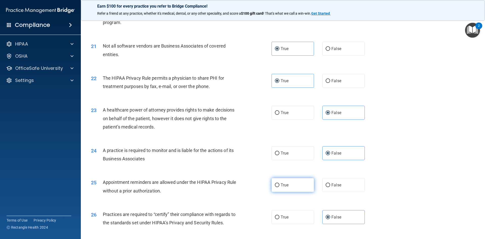
click at [280, 187] on input "True" at bounding box center [277, 185] width 5 height 4
radio input "true"
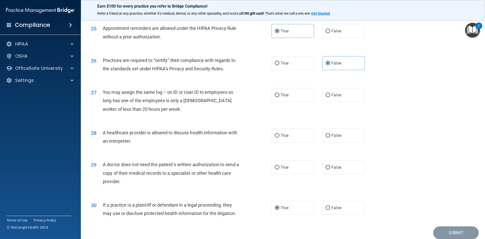
scroll to position [938, 0]
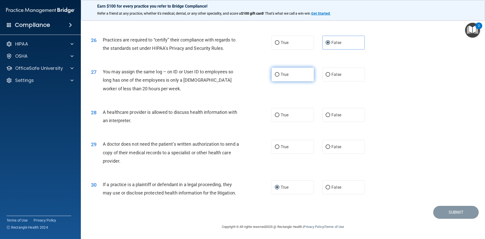
click at [293, 75] on label "True" at bounding box center [293, 74] width 42 height 14
click at [280, 75] on input "True" at bounding box center [277, 75] width 5 height 4
radio input "true"
click at [284, 110] on label "True" at bounding box center [293, 115] width 42 height 14
click at [280, 113] on input "True" at bounding box center [277, 115] width 5 height 4
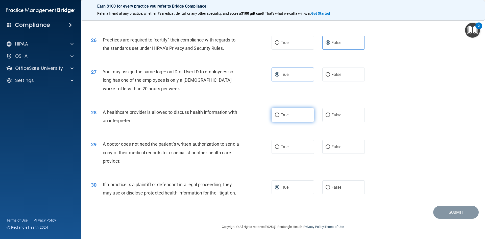
radio input "true"
click at [292, 148] on label "True" at bounding box center [293, 147] width 42 height 14
click at [280, 148] on input "True" at bounding box center [277, 147] width 5 height 4
radio input "true"
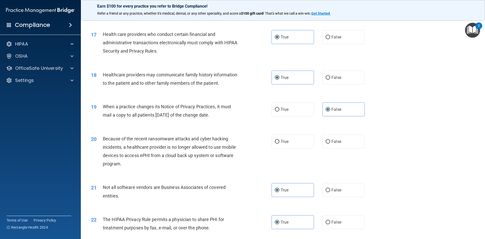
scroll to position [614, 0]
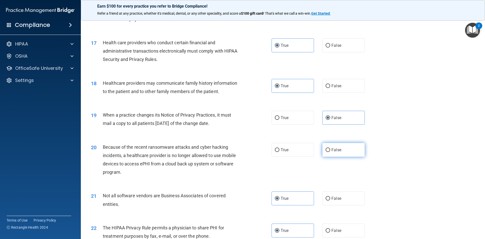
click at [328, 151] on input "False" at bounding box center [328, 150] width 5 height 4
radio input "true"
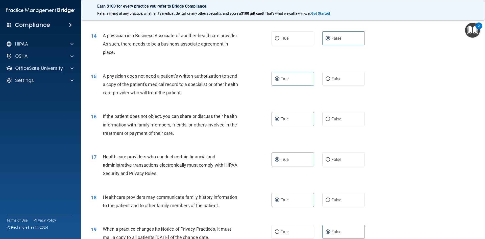
scroll to position [938, 0]
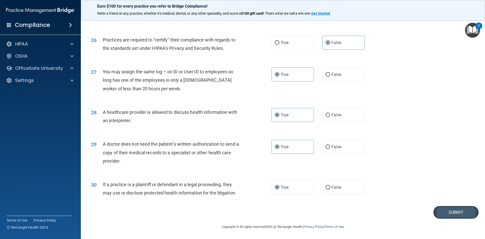
click at [440, 214] on button "Submit" at bounding box center [455, 212] width 45 height 13
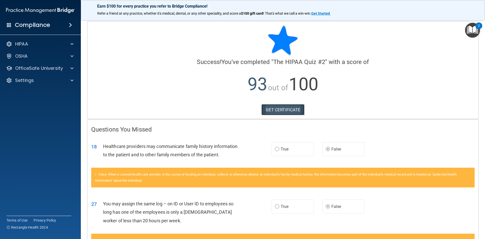
click at [289, 109] on link "GET CERTIFICATE" at bounding box center [283, 109] width 43 height 11
click at [29, 63] on div "HIPAA Documents and Policies Report an Incident Business Associates Emergency P…" at bounding box center [40, 63] width 81 height 53
click at [44, 69] on p "OfficeSafe University" at bounding box center [39, 68] width 48 height 6
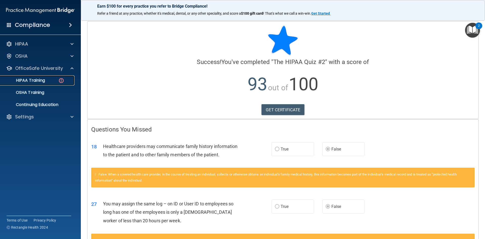
click at [43, 81] on p "HIPAA Training" at bounding box center [24, 80] width 42 height 5
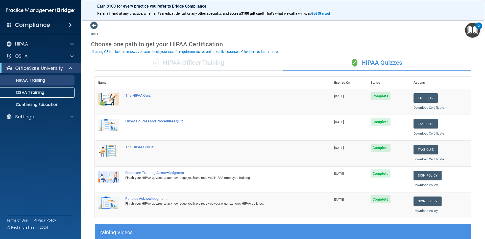
click at [42, 97] on link "OSHA Training" at bounding box center [35, 92] width 80 height 10
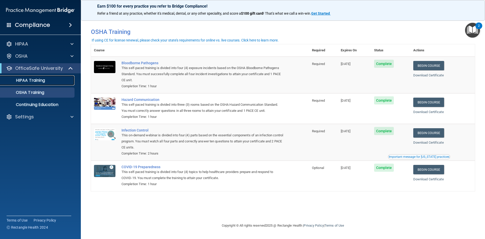
click at [31, 78] on p "HIPAA Training" at bounding box center [24, 80] width 42 height 5
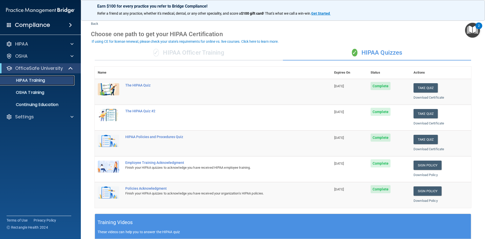
scroll to position [10, 0]
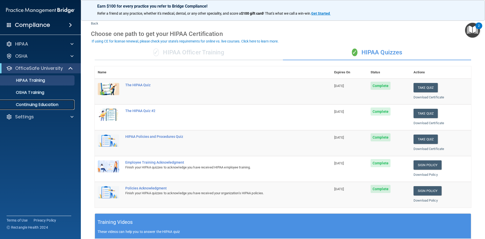
click at [37, 103] on p "Continuing Education" at bounding box center [37, 104] width 69 height 5
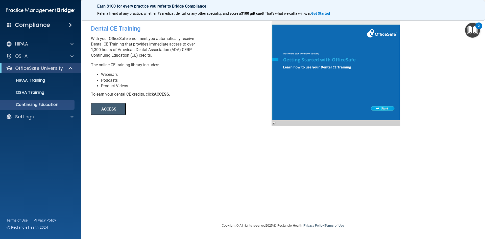
click at [105, 114] on button "ACCESS" at bounding box center [108, 109] width 35 height 12
click at [112, 107] on button "ACCESS" at bounding box center [108, 109] width 35 height 12
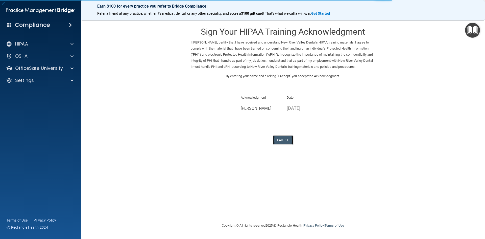
click at [281, 138] on button "I Agree" at bounding box center [283, 139] width 20 height 9
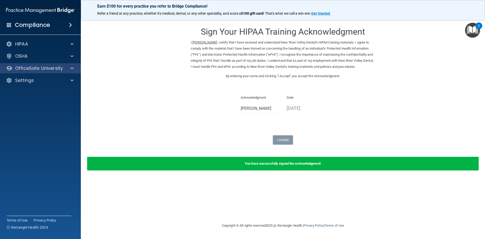
click at [27, 64] on div "OfficeSafe University" at bounding box center [40, 68] width 81 height 10
click at [55, 70] on p "OfficeSafe University" at bounding box center [39, 68] width 48 height 6
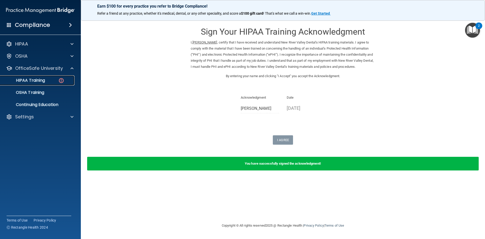
click at [62, 84] on link "HIPAA Training" at bounding box center [35, 80] width 80 height 10
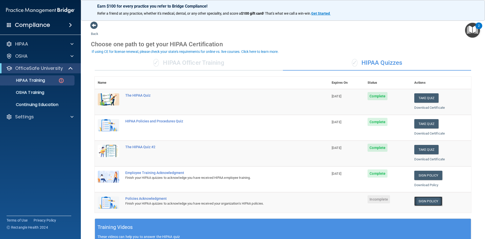
click at [430, 200] on link "Sign Policy" at bounding box center [429, 200] width 28 height 9
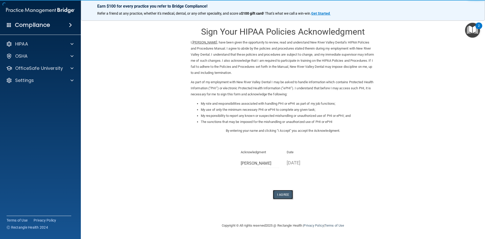
click at [280, 195] on button "I Agree" at bounding box center [283, 194] width 20 height 9
